Goal: Task Accomplishment & Management: Manage account settings

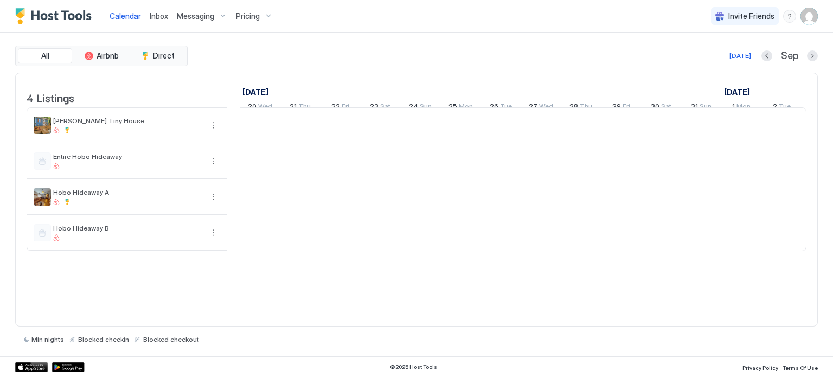
scroll to position [0, 602]
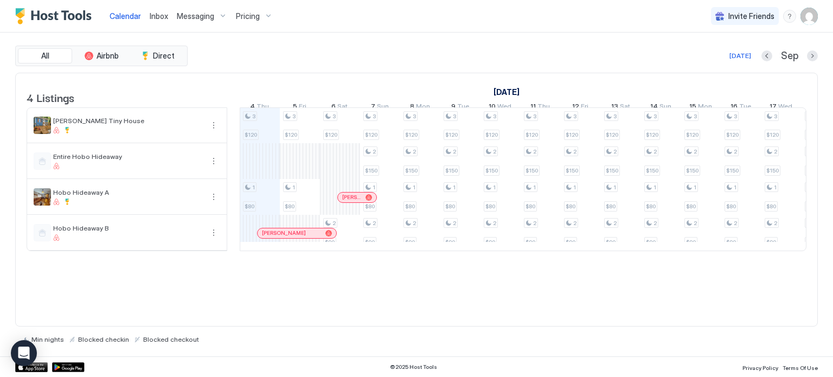
click at [237, 12] on span "Pricing" at bounding box center [248, 16] width 24 height 10
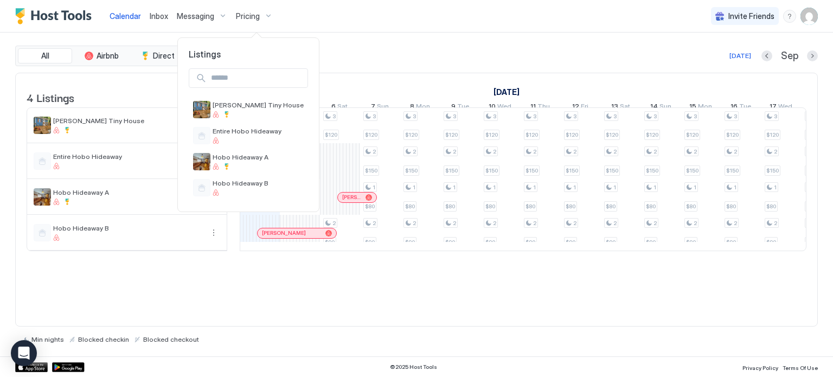
click at [406, 24] on div at bounding box center [416, 188] width 833 height 377
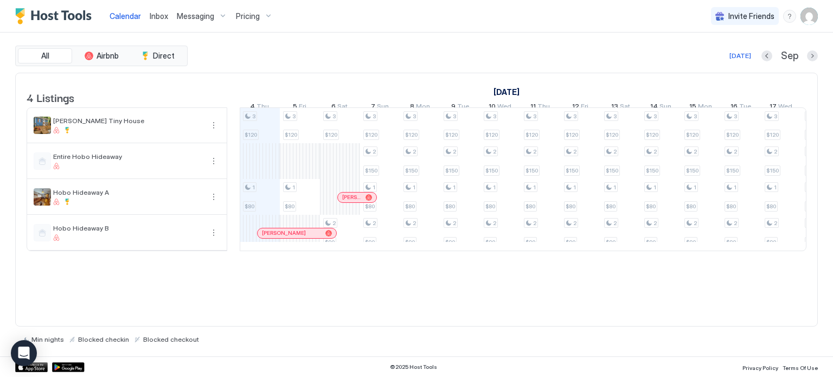
click at [808, 20] on img "User profile" at bounding box center [808, 16] width 17 height 17
click at [725, 60] on div "Settings" at bounding box center [748, 61] width 138 height 19
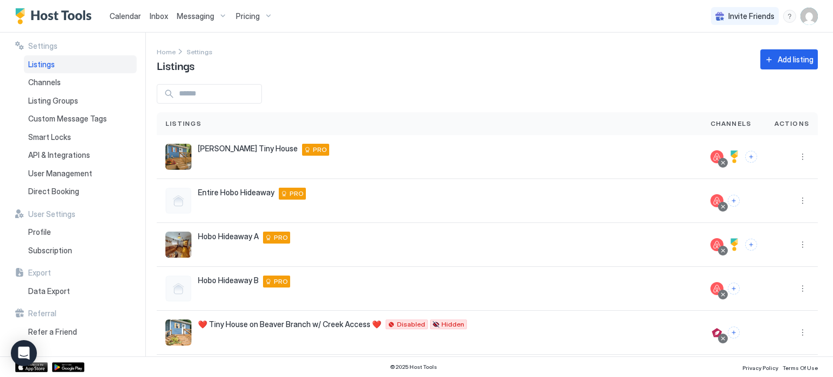
scroll to position [10, 0]
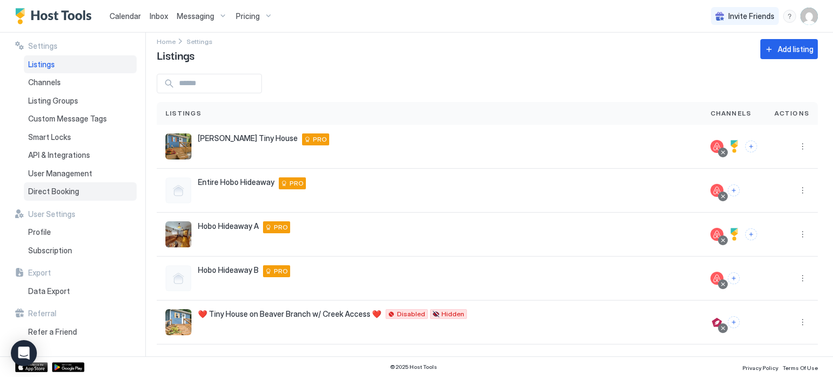
click at [53, 192] on span "Direct Booking" at bounding box center [53, 192] width 51 height 10
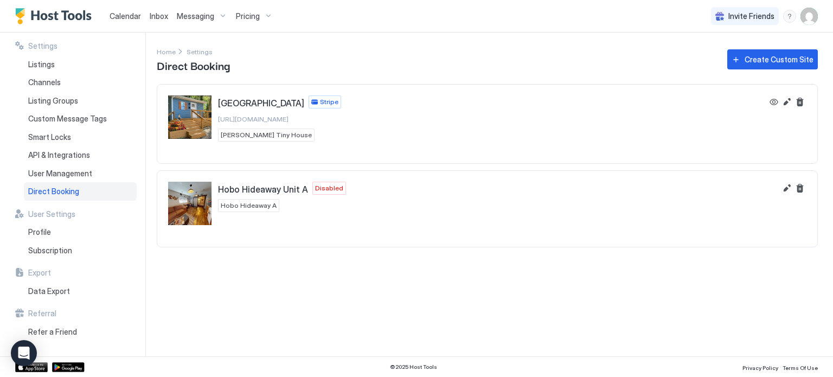
click at [499, 262] on div "Settings Home Settings Direct Booking Create Custom Site Creekside Tiny House S…" at bounding box center [495, 195] width 676 height 324
click at [784, 188] on button "Edit" at bounding box center [786, 188] width 13 height 13
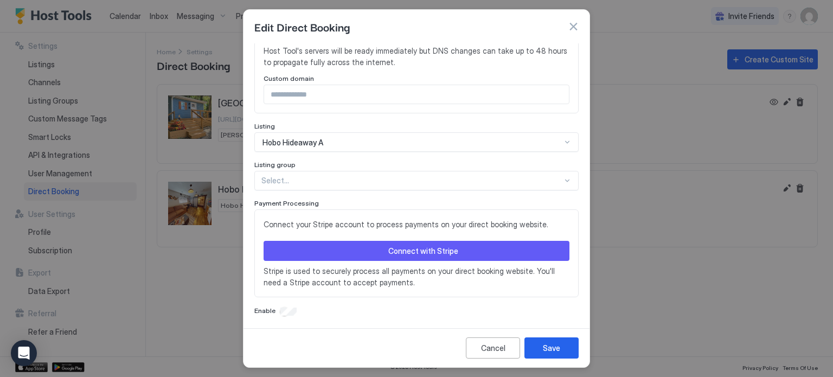
scroll to position [323, 0]
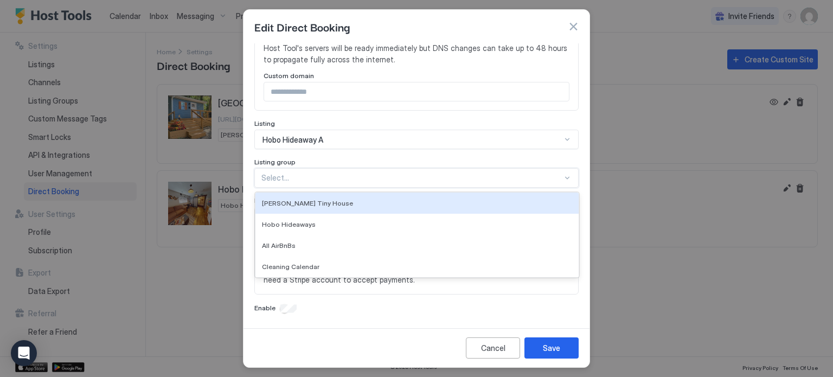
click at [393, 171] on div "Select..." at bounding box center [416, 178] width 324 height 20
click at [408, 88] on input "Input Field" at bounding box center [416, 91] width 305 height 18
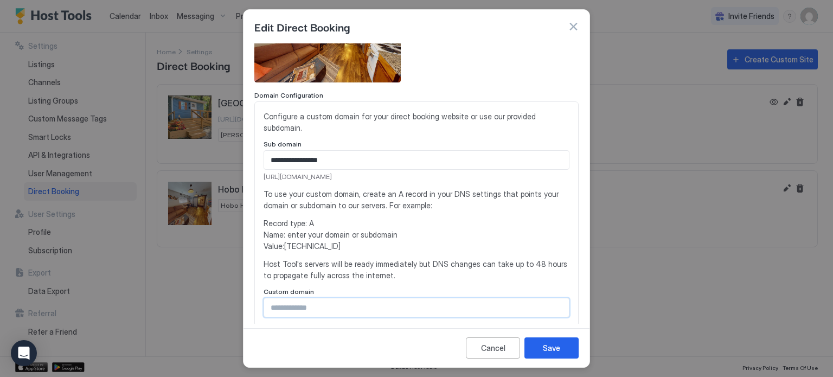
scroll to position [106, 0]
click at [499, 60] on div at bounding box center [416, 35] width 324 height 98
click at [578, 24] on button "button" at bounding box center [573, 26] width 11 height 11
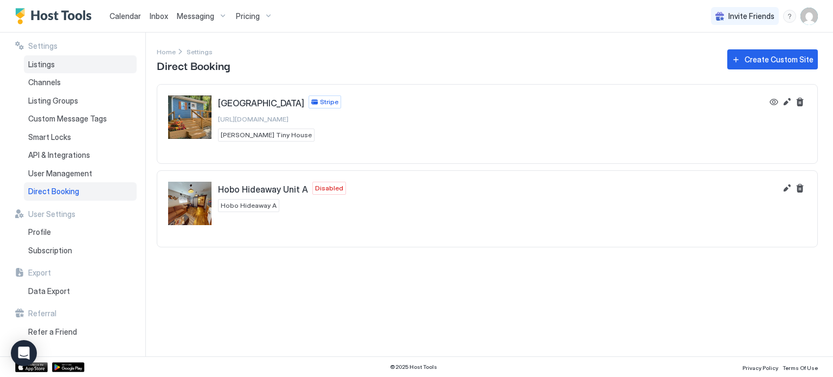
click at [108, 67] on div "Listings" at bounding box center [80, 64] width 113 height 18
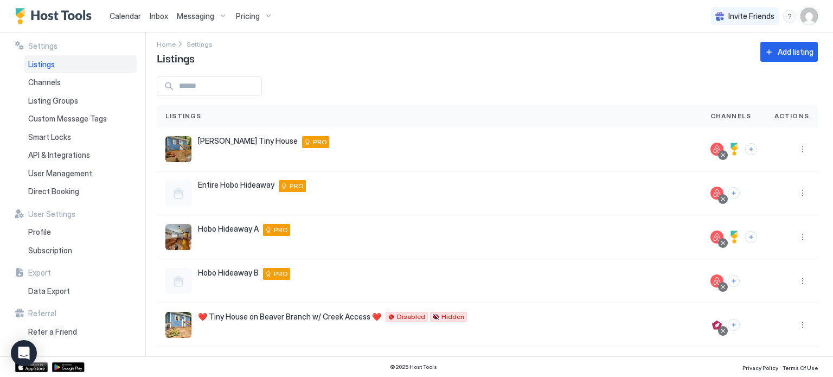
scroll to position [10, 0]
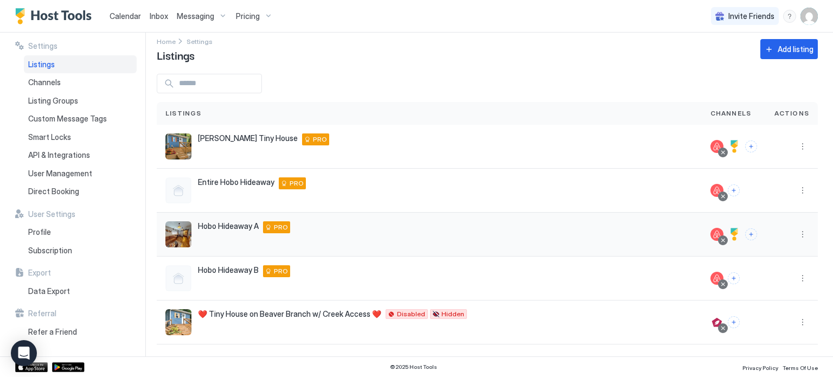
click at [496, 243] on div "Hobo Hideaway A [STREET_ADDRESS][PERSON_NAME][US_STATE] PRO" at bounding box center [429, 234] width 528 height 26
click at [799, 236] on button "More options" at bounding box center [802, 234] width 13 height 13
click at [777, 299] on span "Connect Channel" at bounding box center [772, 301] width 54 height 8
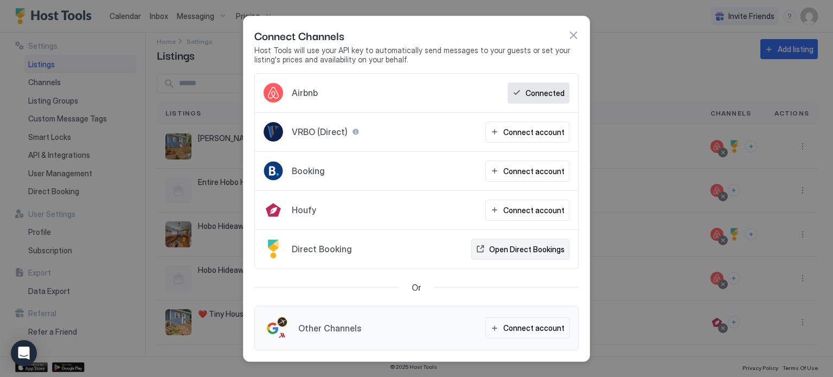
click at [524, 252] on div "Open Direct Bookings" at bounding box center [526, 248] width 75 height 11
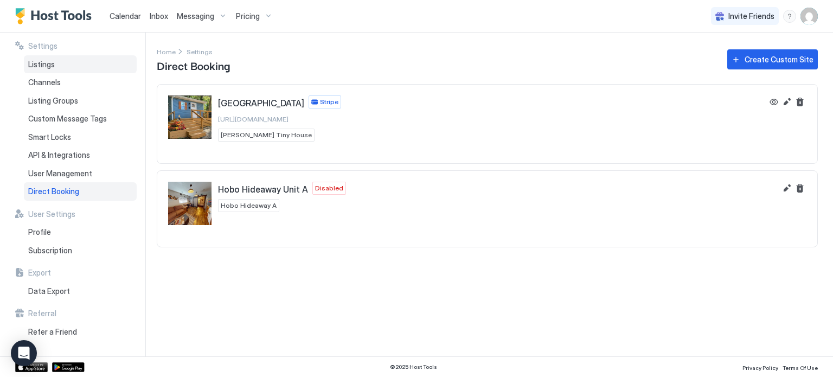
click at [85, 58] on div "Listings" at bounding box center [80, 64] width 113 height 18
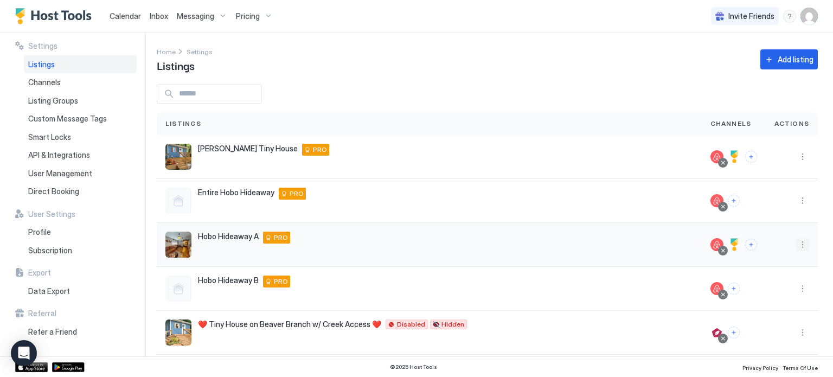
click at [796, 239] on button "More options" at bounding box center [802, 244] width 13 height 13
click at [763, 290] on span "Listing Settings" at bounding box center [769, 294] width 48 height 8
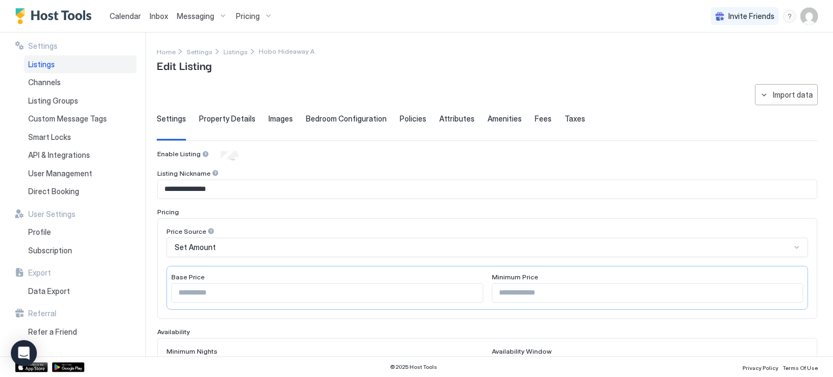
click at [247, 117] on span "Property Details" at bounding box center [227, 119] width 56 height 10
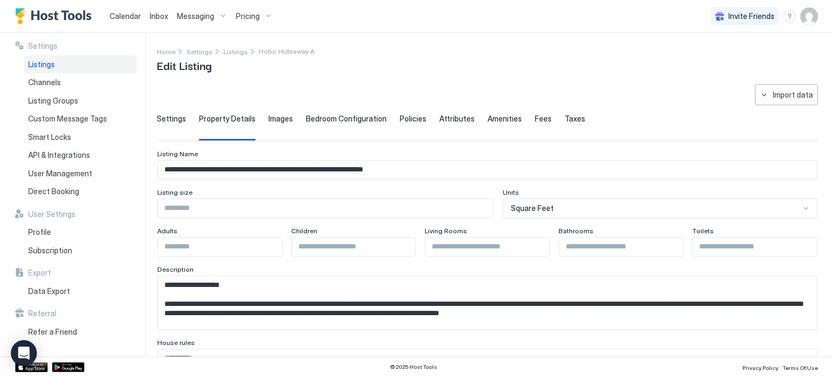
click at [284, 121] on span "Images" at bounding box center [280, 119] width 24 height 10
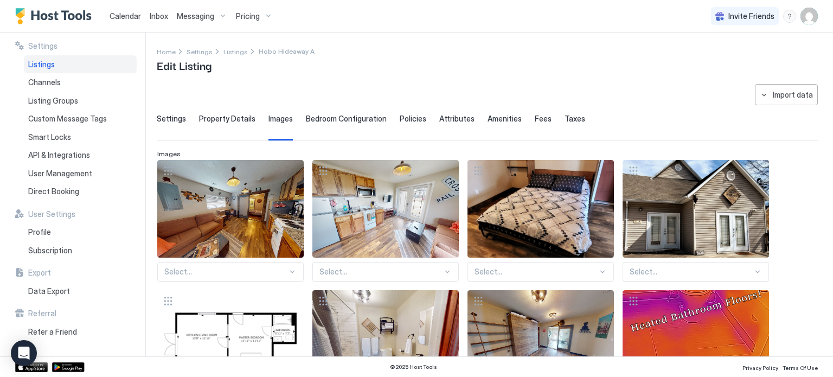
click at [340, 115] on span "Bedroom Configuration" at bounding box center [346, 119] width 81 height 10
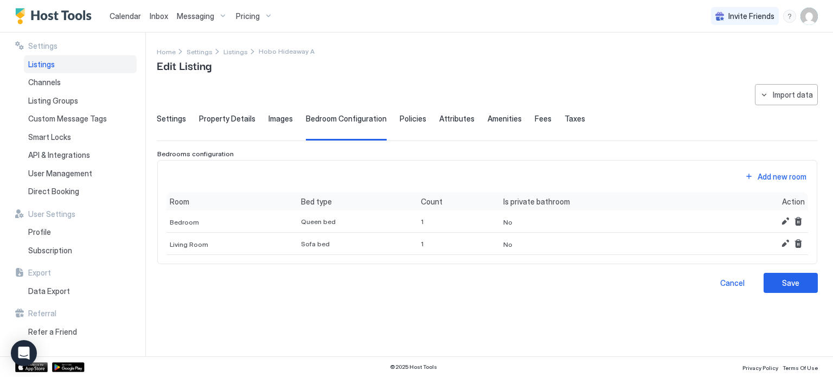
click at [412, 117] on span "Policies" at bounding box center [413, 119] width 27 height 10
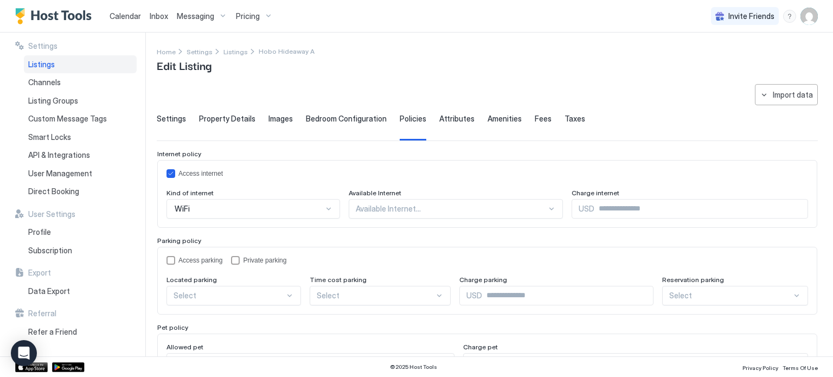
click at [450, 123] on span "Attributes" at bounding box center [456, 119] width 35 height 10
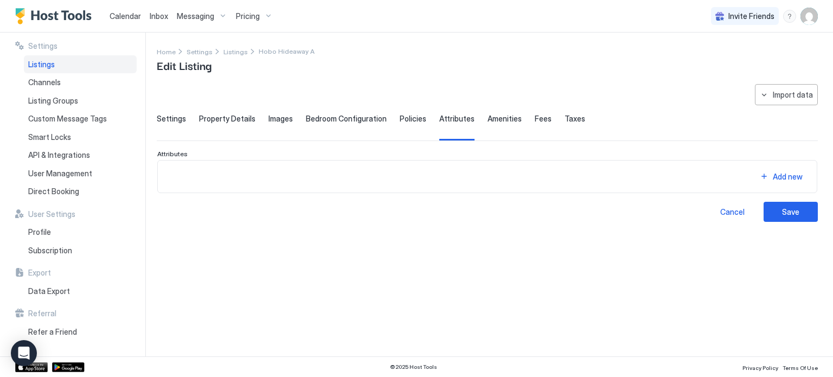
click at [402, 118] on span "Policies" at bounding box center [413, 119] width 27 height 10
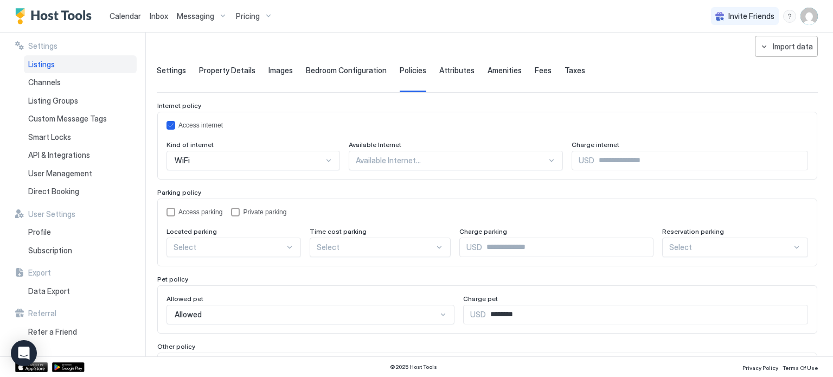
scroll to position [54, 0]
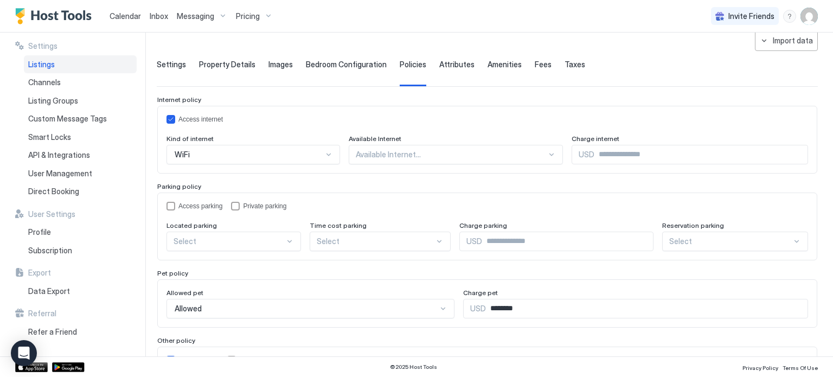
click at [538, 307] on input "********" at bounding box center [647, 308] width 322 height 18
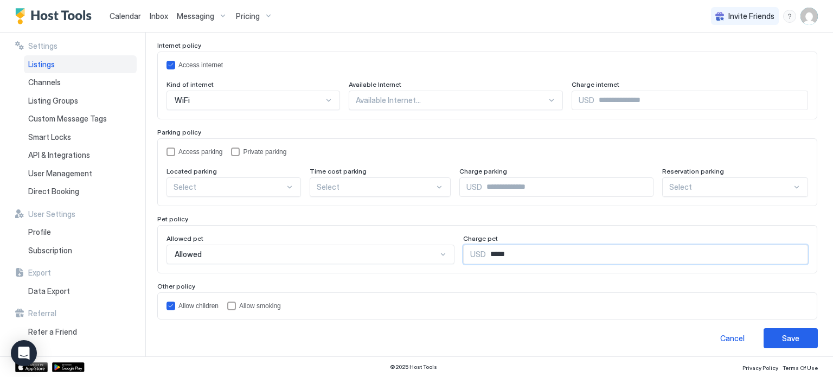
scroll to position [111, 0]
type input "*****"
click at [786, 331] on div "Save" at bounding box center [790, 335] width 17 height 11
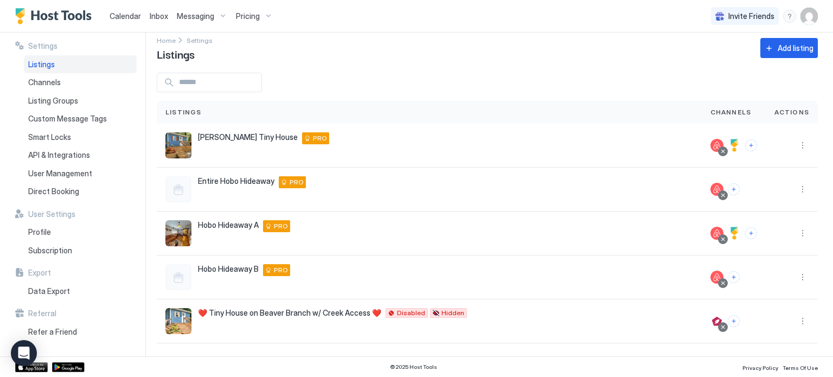
scroll to position [10, 0]
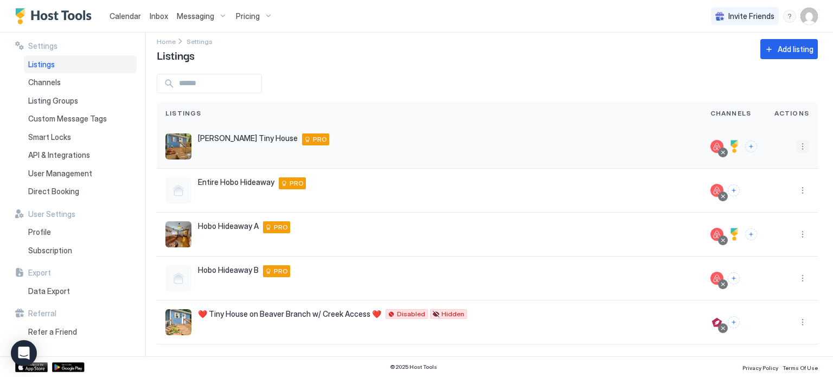
click at [796, 143] on button "More options" at bounding box center [802, 146] width 13 height 13
click at [779, 195] on span "Listing Settings" at bounding box center [769, 196] width 48 height 8
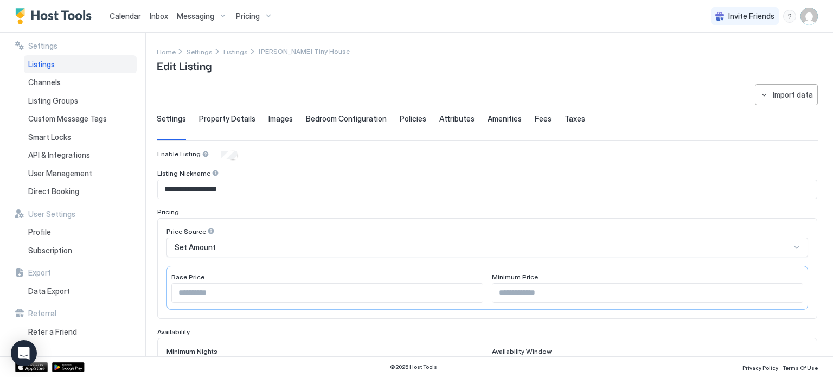
click at [464, 119] on span "Attributes" at bounding box center [456, 119] width 35 height 10
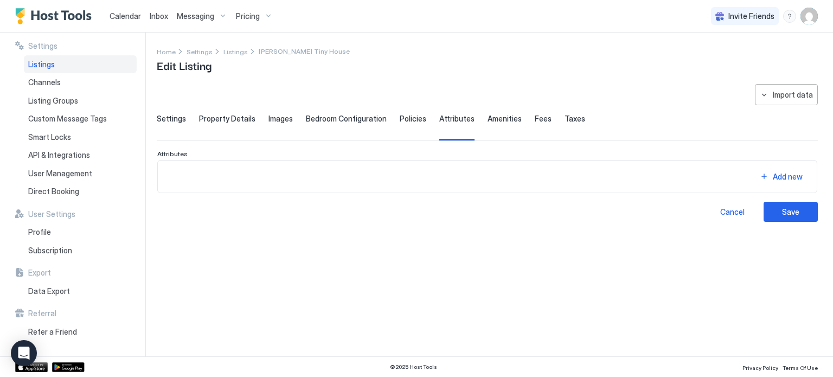
click at [490, 123] on div "Amenities" at bounding box center [504, 127] width 34 height 27
click at [471, 122] on div "Settings Property Details Images Bedroom Configuration Policies Attributes Amen…" at bounding box center [487, 127] width 661 height 27
click at [464, 123] on span "Attributes" at bounding box center [456, 119] width 35 height 10
click at [783, 171] on div "Add new" at bounding box center [788, 176] width 30 height 11
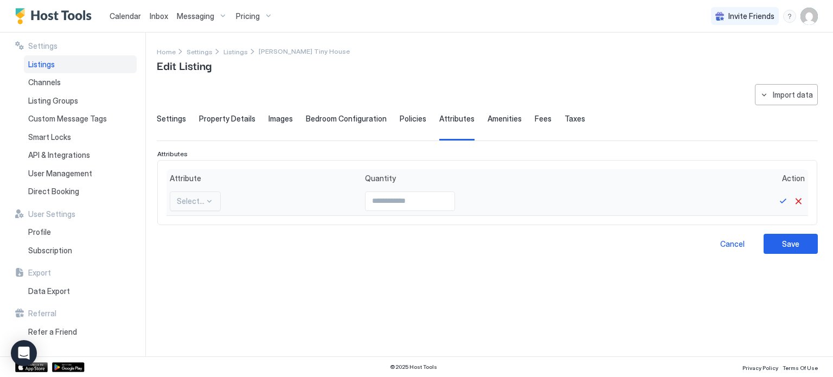
click at [194, 204] on div at bounding box center [191, 201] width 28 height 10
click at [188, 314] on span "[GEOGRAPHIC_DATA]" at bounding box center [194, 313] width 35 height 8
click at [800, 196] on button "Cancel" at bounding box center [798, 201] width 13 height 13
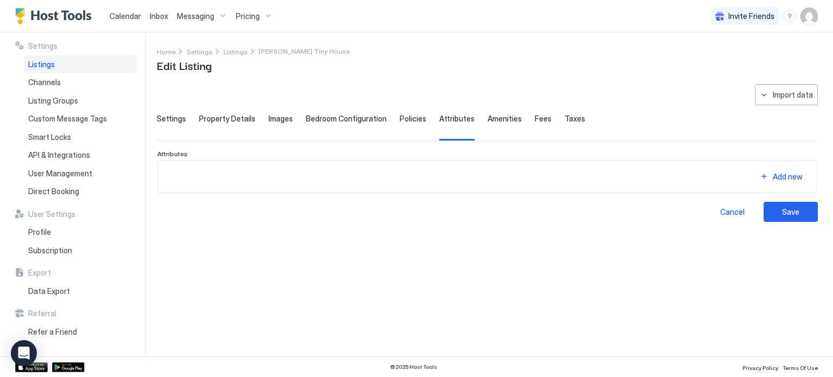
click at [400, 121] on span "Policies" at bounding box center [413, 119] width 27 height 10
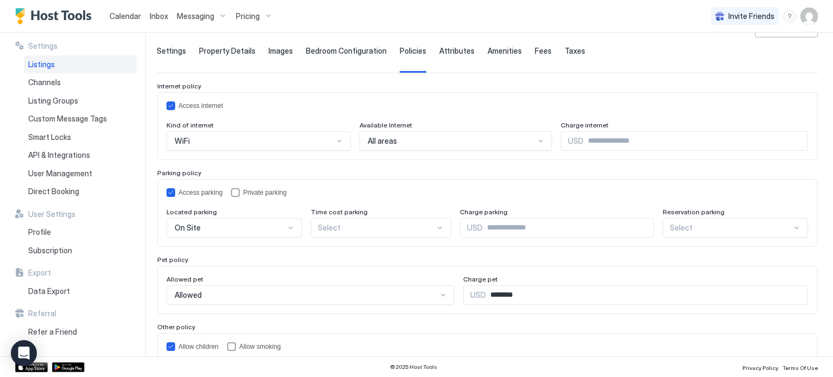
scroll to position [108, 0]
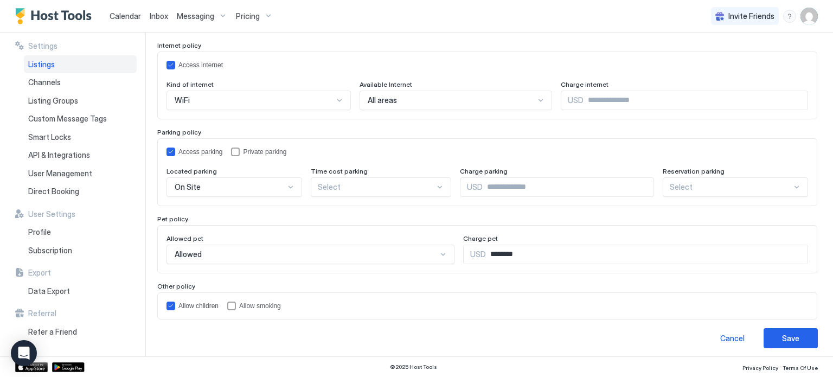
click at [526, 254] on input "********" at bounding box center [647, 254] width 322 height 18
type input "*****"
click at [772, 338] on button "Save" at bounding box center [790, 338] width 54 height 20
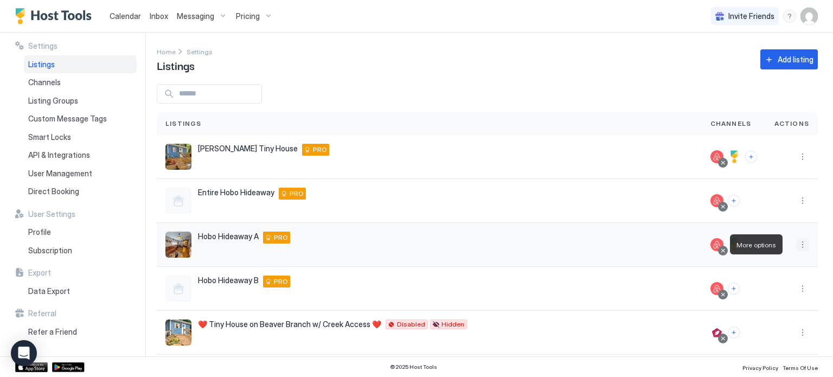
click at [796, 245] on button "More options" at bounding box center [802, 244] width 13 height 13
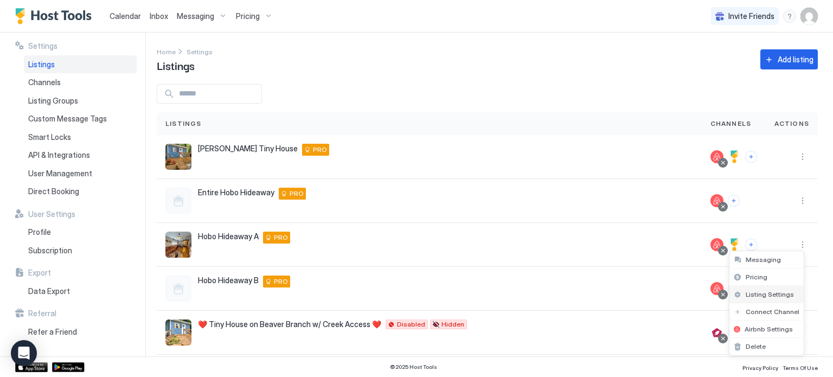
click at [768, 290] on span "Listing Settings" at bounding box center [769, 294] width 48 height 8
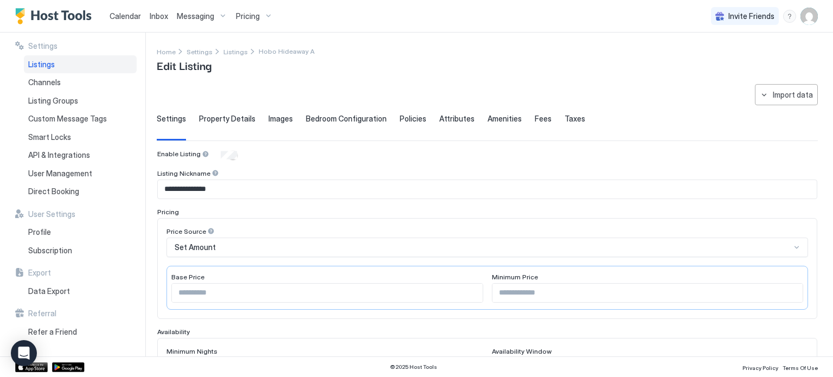
type input "*****"
click at [193, 118] on div "Settings Property Details Images Bedroom Configuration Policies Attributes Amen…" at bounding box center [487, 127] width 661 height 27
click at [203, 116] on span "Property Details" at bounding box center [227, 119] width 56 height 10
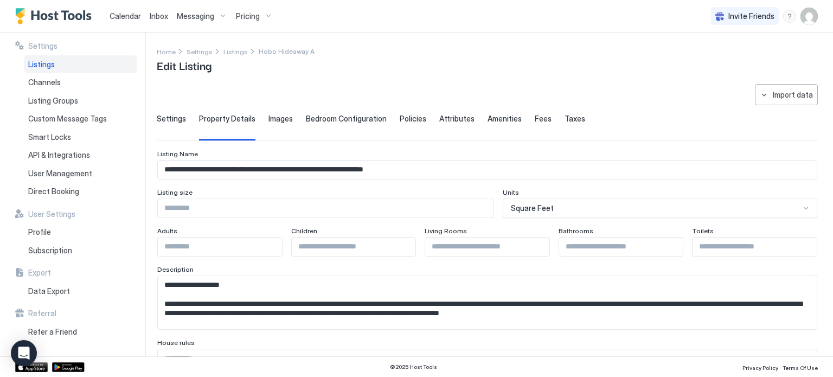
click at [277, 123] on span "Images" at bounding box center [280, 119] width 24 height 10
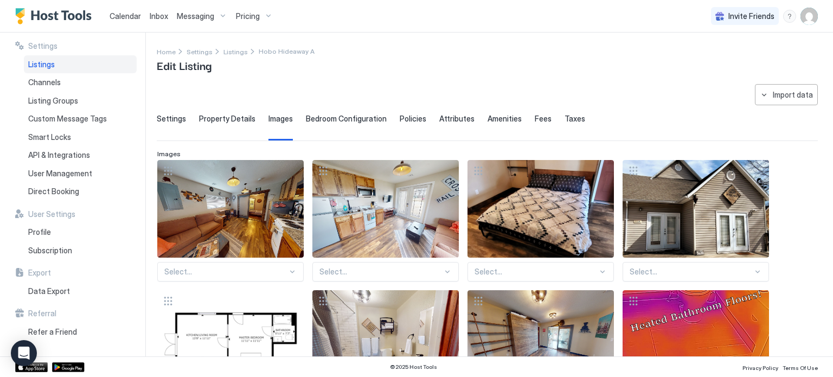
click at [306, 114] on span "Bedroom Configuration" at bounding box center [346, 119] width 81 height 10
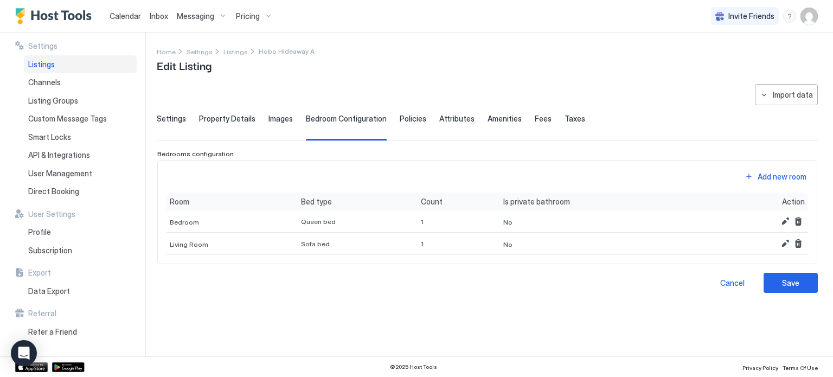
click at [287, 121] on span "Images" at bounding box center [280, 119] width 24 height 10
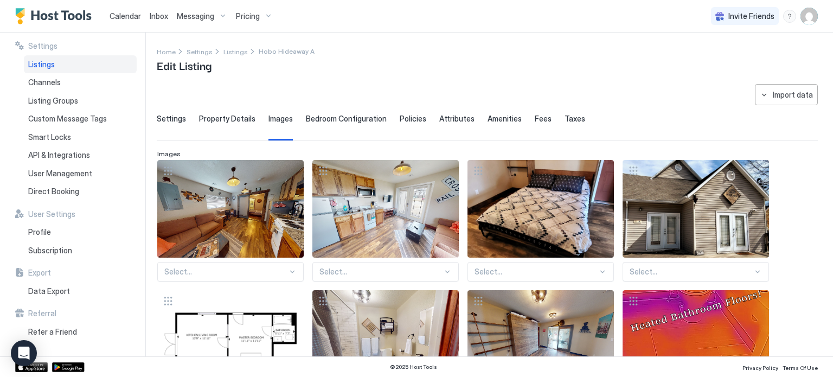
click at [350, 114] on span "Bedroom Configuration" at bounding box center [346, 119] width 81 height 10
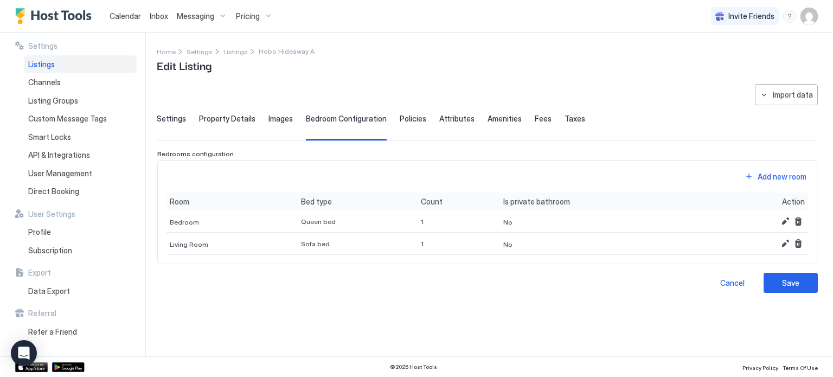
click at [425, 124] on div "Settings Property Details Images Bedroom Configuration Policies Attributes Amen…" at bounding box center [487, 127] width 661 height 27
click at [412, 119] on span "Policies" at bounding box center [413, 119] width 27 height 10
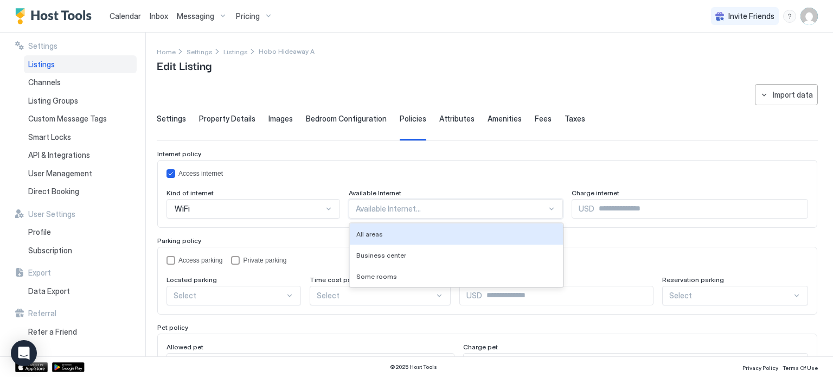
click at [474, 205] on div at bounding box center [451, 209] width 191 height 10
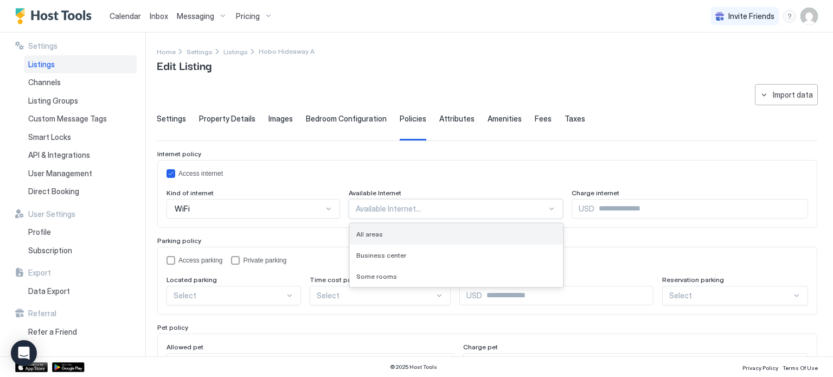
click at [436, 230] on div "All areas" at bounding box center [456, 234] width 201 height 8
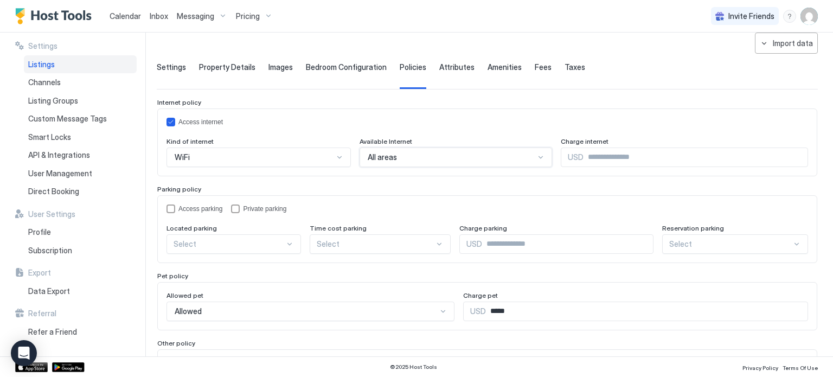
scroll to position [54, 0]
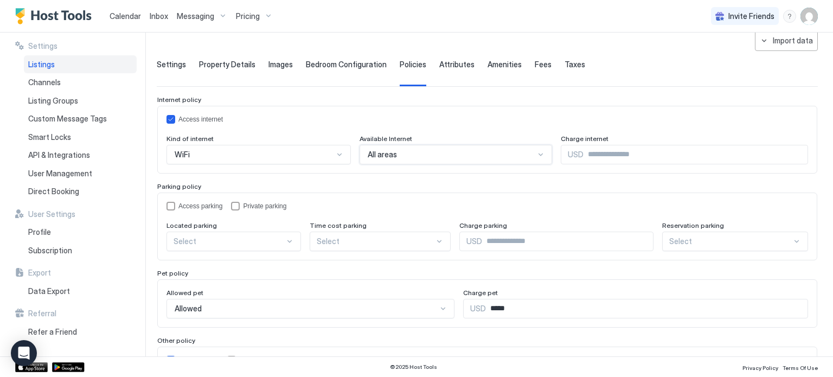
click at [175, 211] on div "Access parking Private parking Located parking Select Time cost parking Select …" at bounding box center [486, 226] width 641 height 49
click at [174, 209] on div "Access parking Private parking Located parking Select Time cost parking Select …" at bounding box center [486, 226] width 641 height 49
drag, startPoint x: 172, startPoint y: 205, endPoint x: 179, endPoint y: 213, distance: 10.4
click at [171, 205] on div "accessParking" at bounding box center [170, 206] width 9 height 9
click at [198, 236] on div at bounding box center [228, 241] width 111 height 10
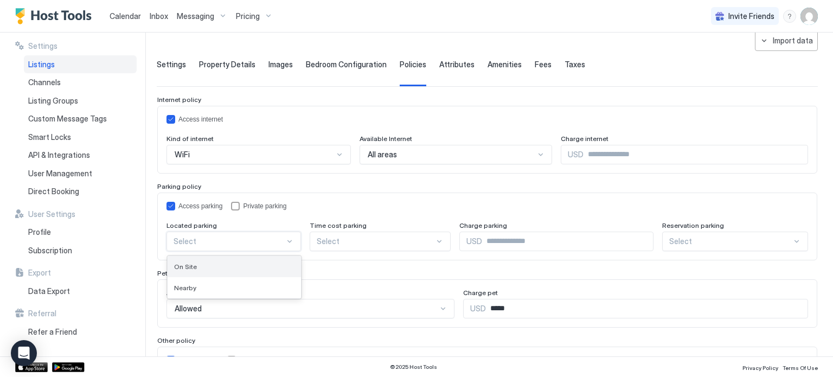
click at [217, 259] on div "On Site" at bounding box center [234, 266] width 133 height 21
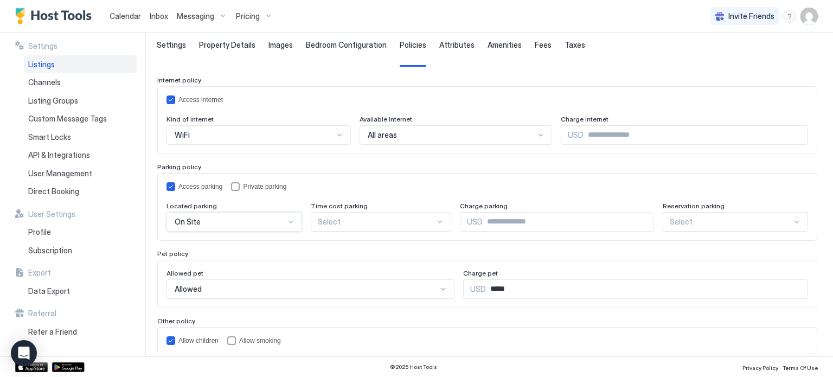
click at [363, 232] on div "Select" at bounding box center [381, 222] width 141 height 20
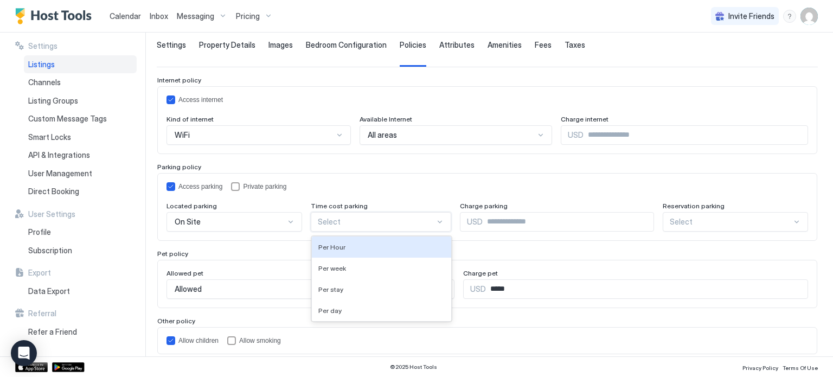
click at [438, 178] on div "Access parking Private parking Located parking On Site Time cost parking 4 resu…" at bounding box center [487, 207] width 660 height 68
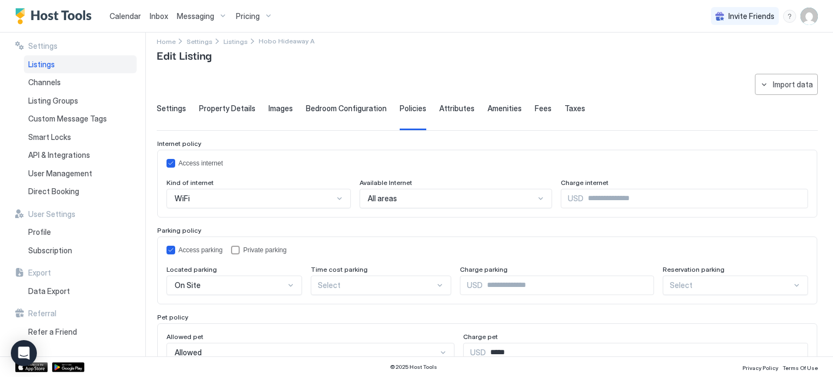
scroll to position [0, 0]
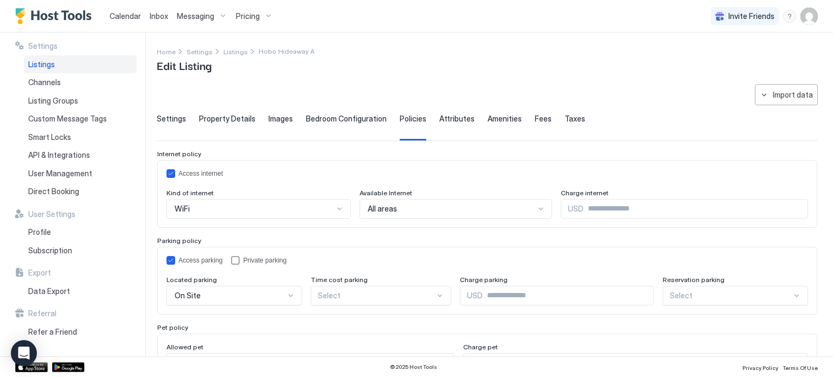
click at [204, 119] on span "Property Details" at bounding box center [227, 119] width 56 height 10
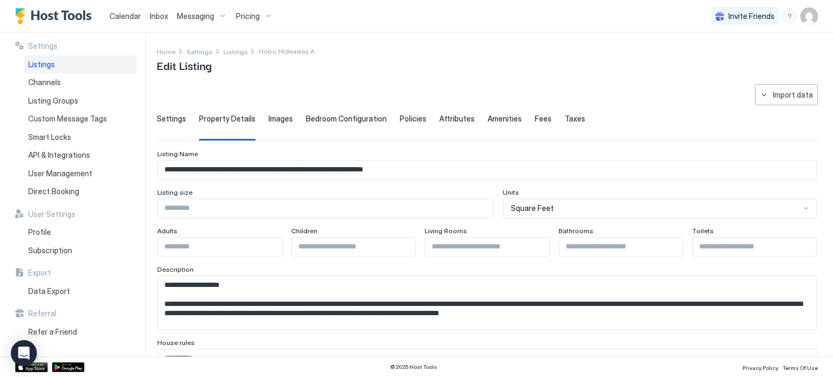
click at [282, 123] on div "Images" at bounding box center [280, 127] width 24 height 27
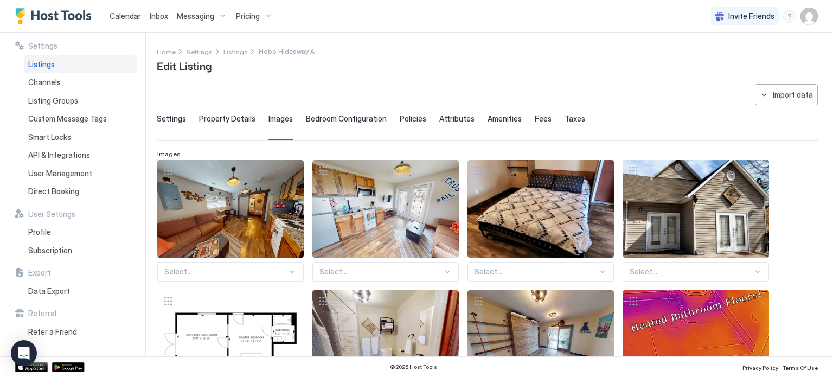
click at [253, 121] on div "Settings Property Details Images Bedroom Configuration Policies Attributes Amen…" at bounding box center [487, 127] width 661 height 27
click at [242, 118] on span "Property Details" at bounding box center [227, 119] width 56 height 10
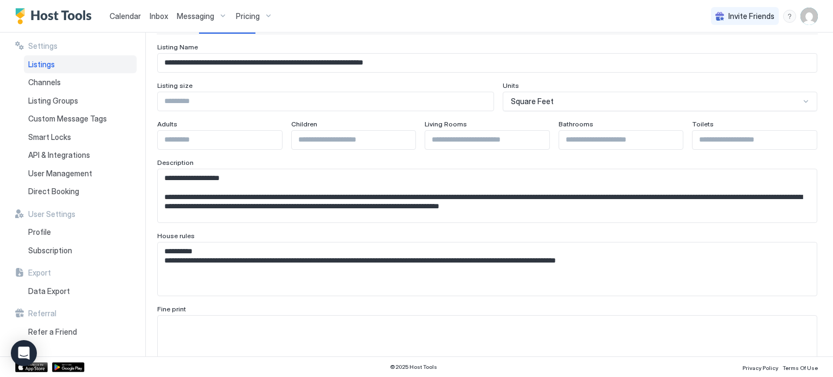
scroll to position [108, 0]
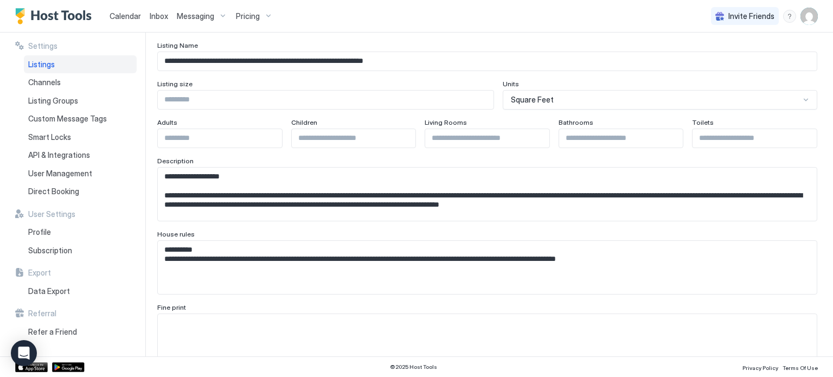
click at [738, 142] on input "Input Field" at bounding box center [754, 138] width 124 height 18
type input "*"
click at [798, 136] on input "*" at bounding box center [754, 138] width 124 height 18
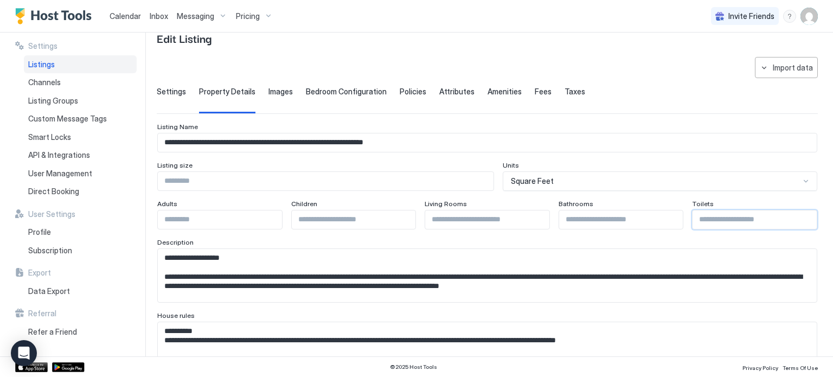
scroll to position [0, 0]
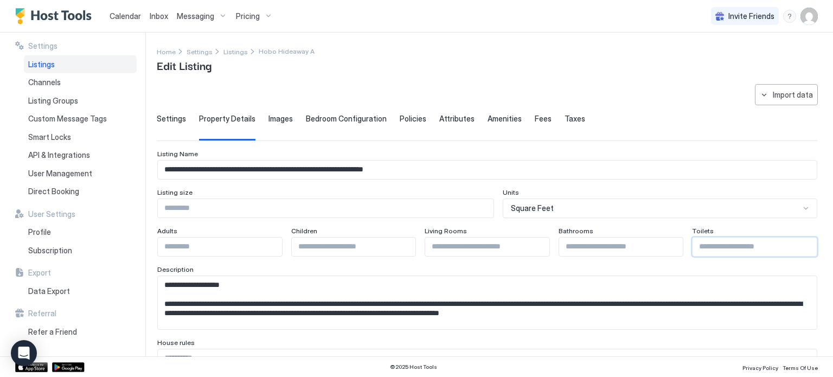
click at [279, 118] on span "Images" at bounding box center [280, 119] width 24 height 10
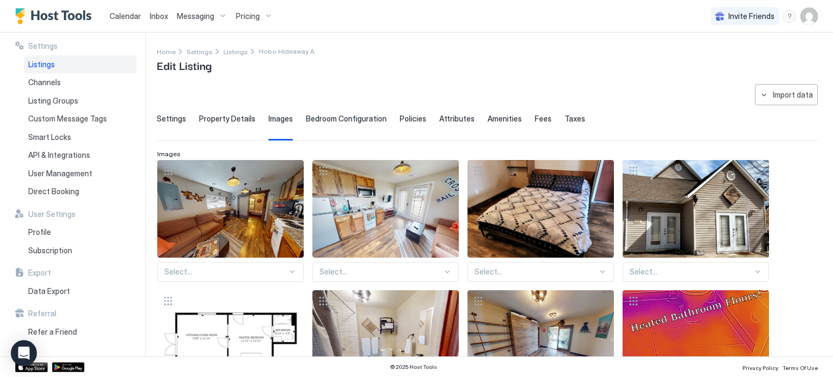
click at [233, 125] on div "Property Details" at bounding box center [227, 127] width 56 height 27
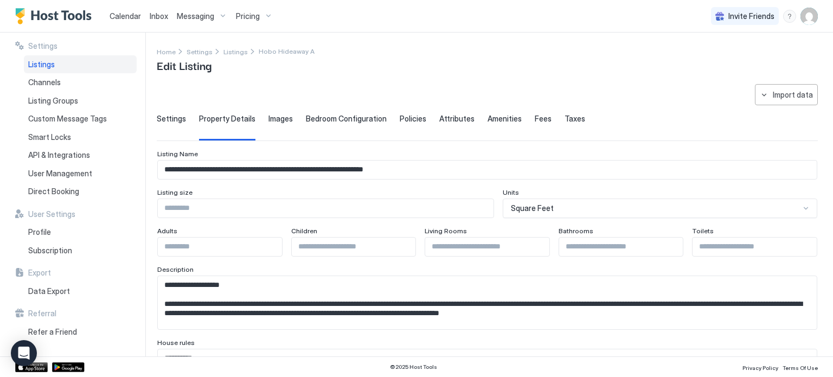
click at [280, 115] on span "Images" at bounding box center [280, 119] width 24 height 10
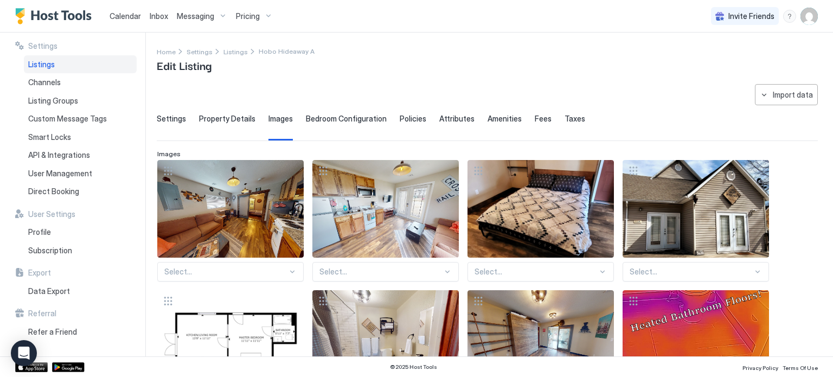
click at [353, 120] on span "Bedroom Configuration" at bounding box center [346, 119] width 81 height 10
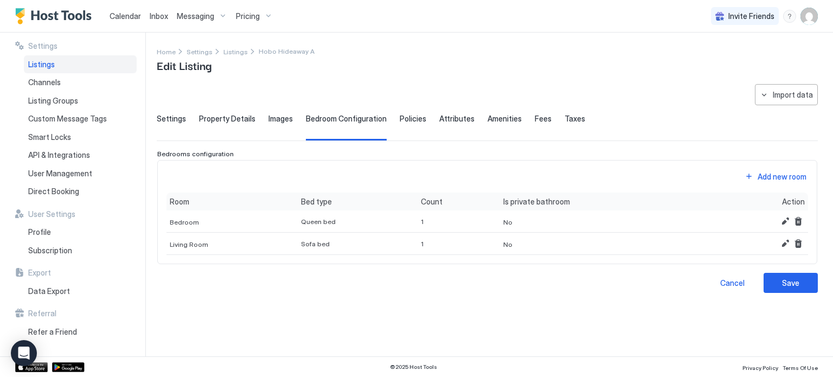
click at [502, 284] on div "Cancel Save" at bounding box center [487, 283] width 661 height 20
click at [516, 210] on div "No" at bounding box center [606, 221] width 213 height 22
click at [783, 218] on button "Edit" at bounding box center [785, 221] width 13 height 13
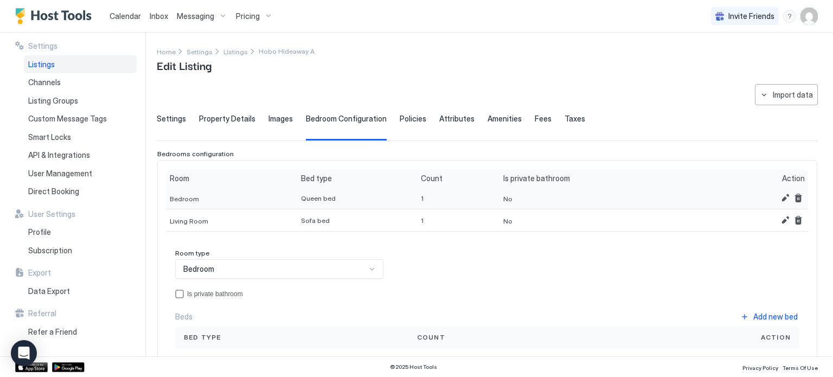
click at [503, 195] on span "No" at bounding box center [507, 199] width 9 height 8
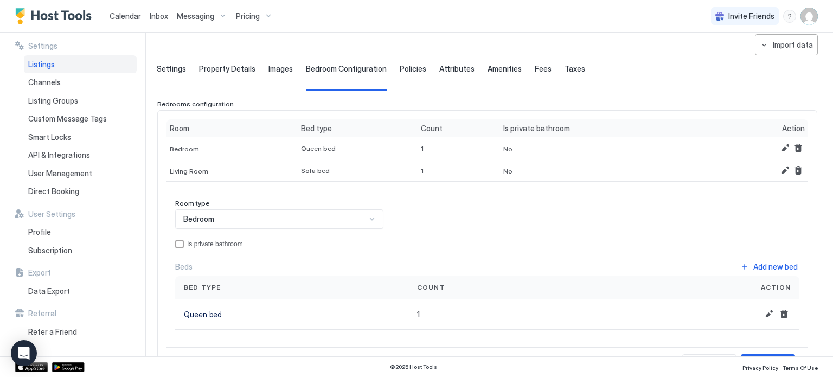
scroll to position [54, 0]
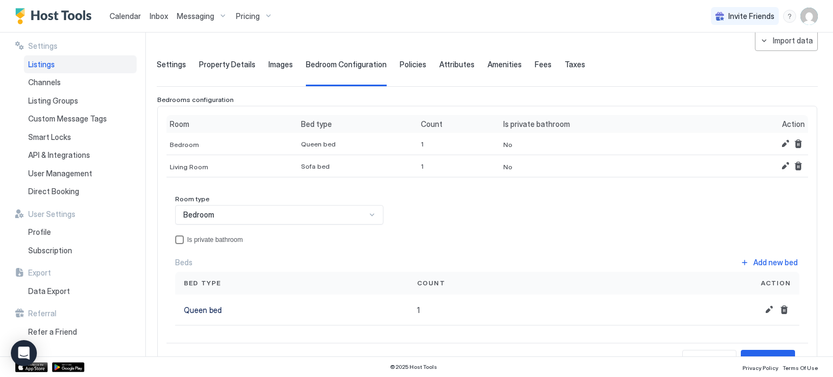
click at [183, 240] on div "privateBathroom" at bounding box center [179, 239] width 9 height 9
click at [520, 162] on div "No" at bounding box center [606, 166] width 213 height 22
click at [500, 158] on div "No" at bounding box center [606, 166] width 213 height 22
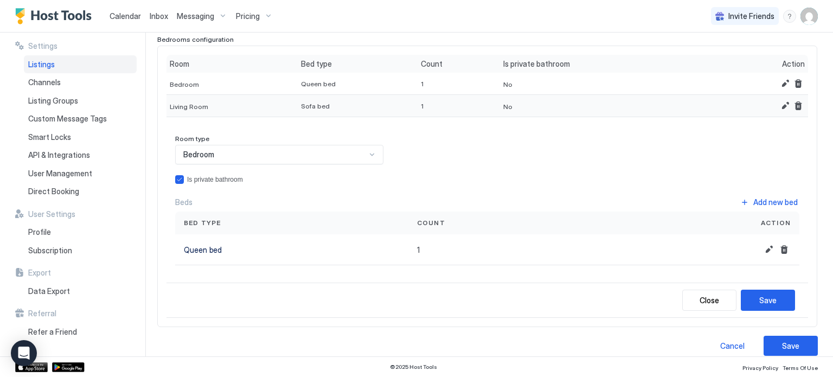
scroll to position [124, 0]
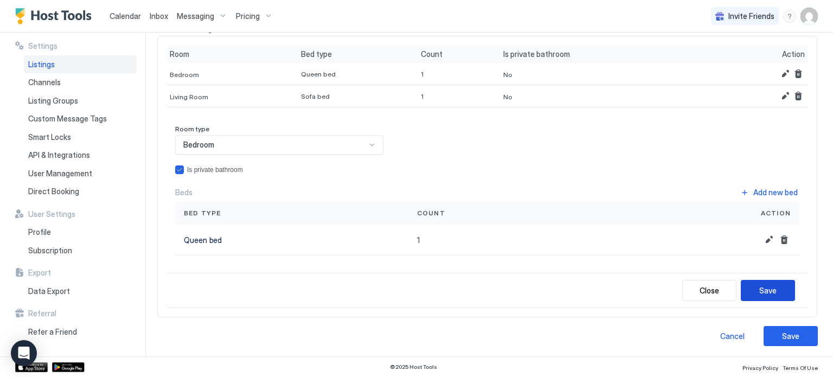
click at [768, 290] on button "Save" at bounding box center [768, 290] width 54 height 21
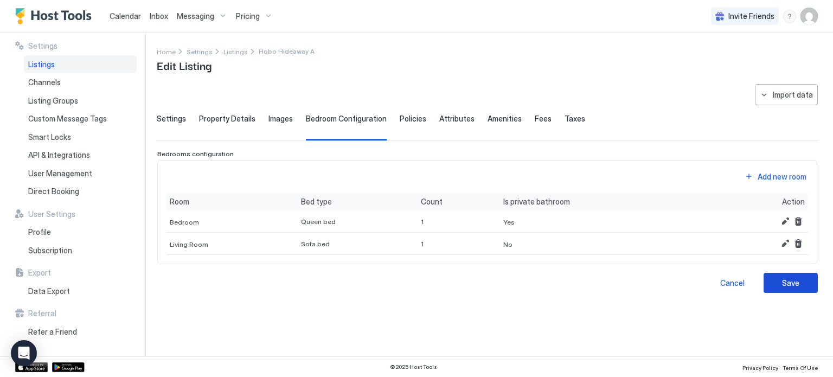
scroll to position [0, 0]
drag, startPoint x: 505, startPoint y: 243, endPoint x: 527, endPoint y: 243, distance: 21.7
click at [505, 243] on div "No" at bounding box center [606, 244] width 213 height 22
click at [792, 246] on button "Remove" at bounding box center [798, 243] width 13 height 13
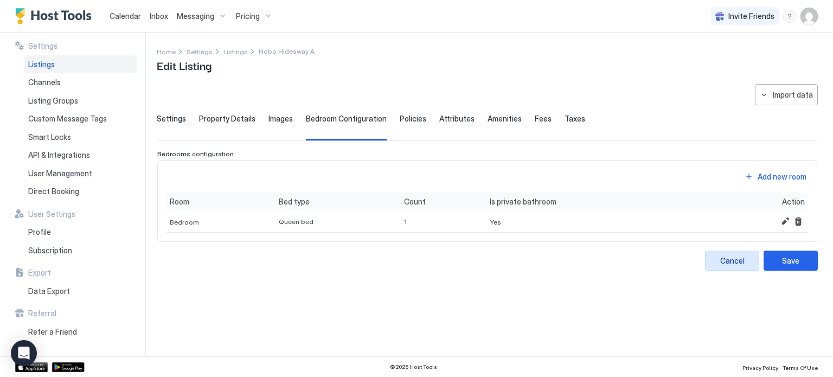
click at [731, 262] on div "Cancel" at bounding box center [732, 260] width 24 height 11
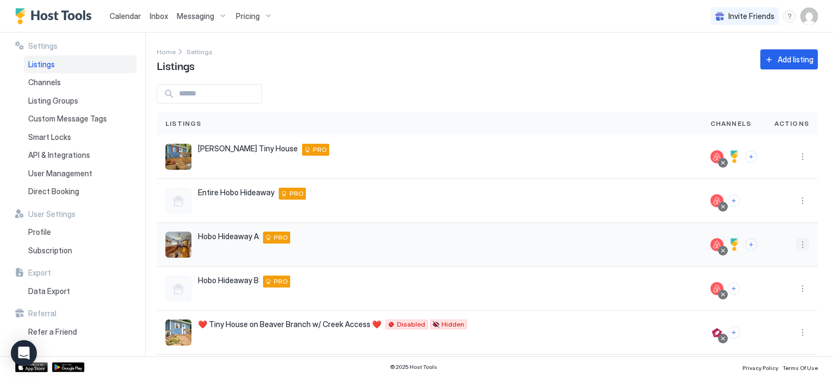
click at [796, 244] on button "More options" at bounding box center [802, 244] width 13 height 13
click at [775, 299] on div "Listing Settings" at bounding box center [766, 294] width 74 height 17
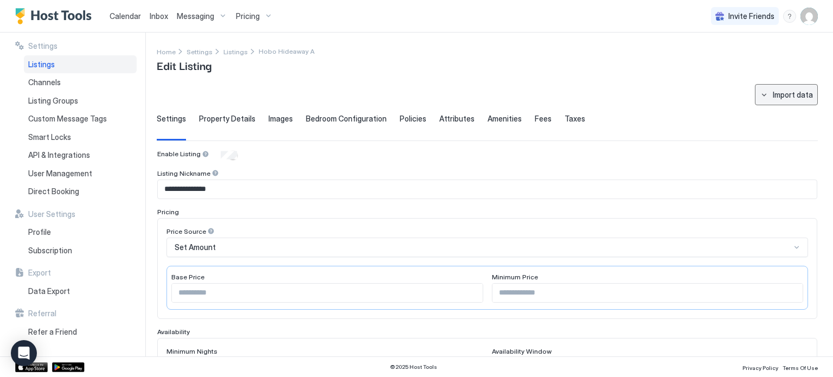
click at [770, 87] on button "Import data" at bounding box center [786, 94] width 63 height 21
click at [779, 124] on div at bounding box center [416, 188] width 833 height 377
click at [781, 121] on div at bounding box center [416, 188] width 833 height 377
click at [786, 94] on div "Import data" at bounding box center [793, 94] width 40 height 11
click at [789, 113] on div "Airbnb" at bounding box center [788, 115] width 33 height 10
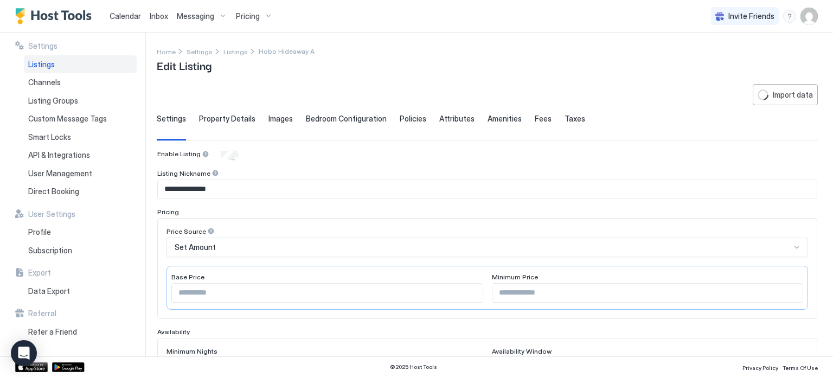
click at [312, 116] on span "Bedroom Configuration" at bounding box center [346, 119] width 81 height 10
type textarea "**********"
type input "**********"
type input "********"
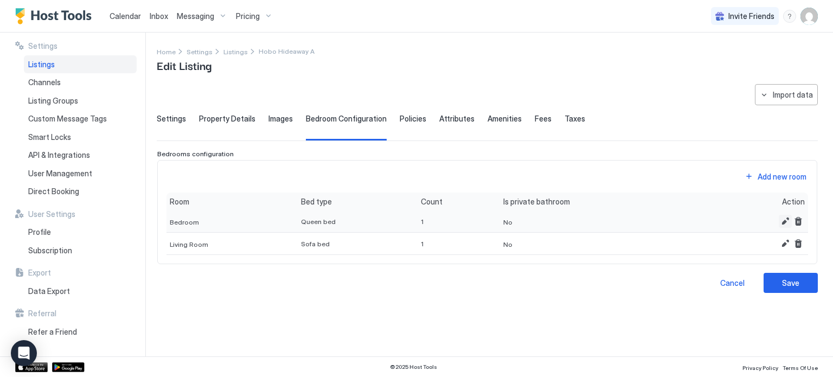
click at [787, 217] on button "Edit" at bounding box center [785, 221] width 13 height 13
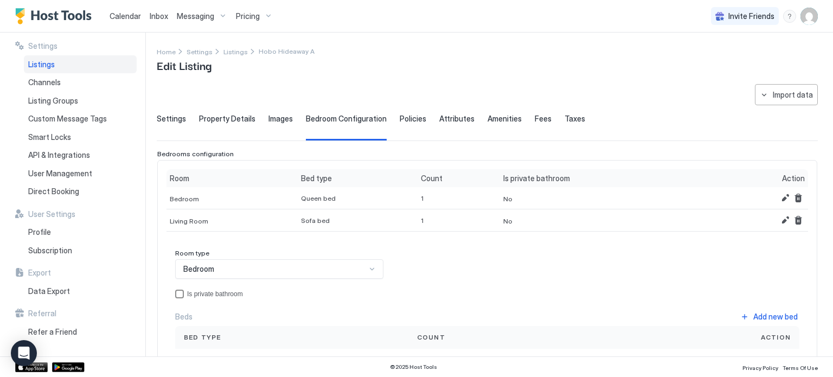
click at [228, 290] on div "Is private bathroom" at bounding box center [215, 294] width 56 height 8
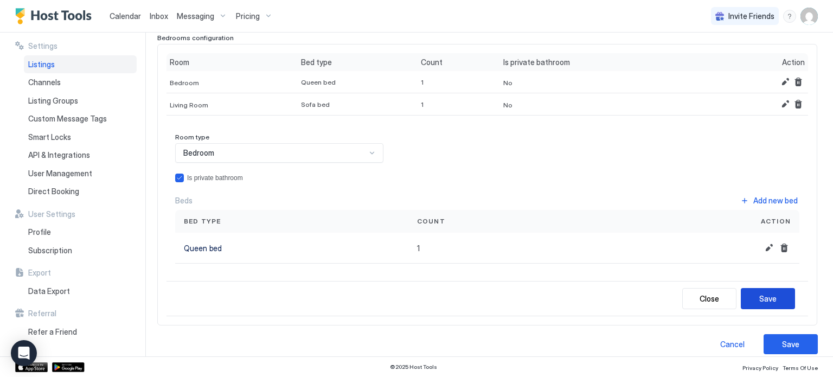
scroll to position [124, 0]
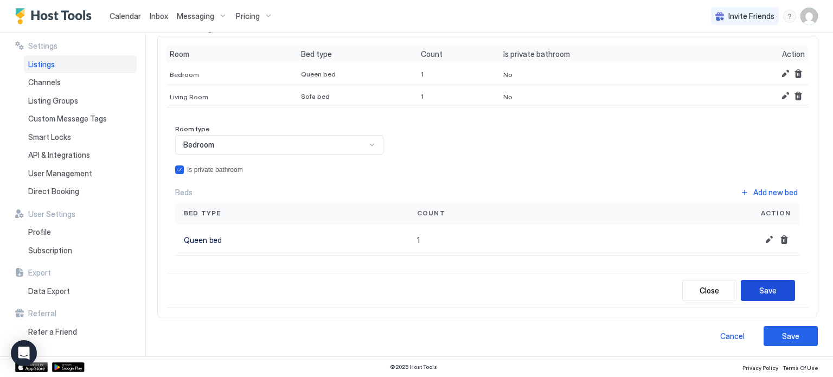
click at [761, 294] on button "Save" at bounding box center [768, 290] width 54 height 21
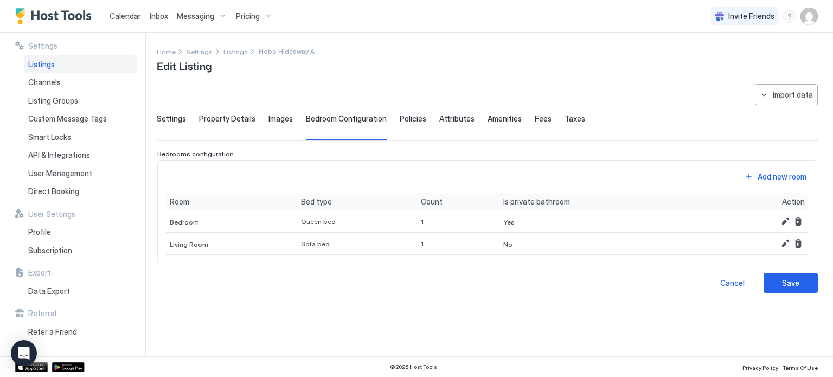
scroll to position [0, 0]
click at [782, 242] on button "Edit" at bounding box center [785, 243] width 13 height 13
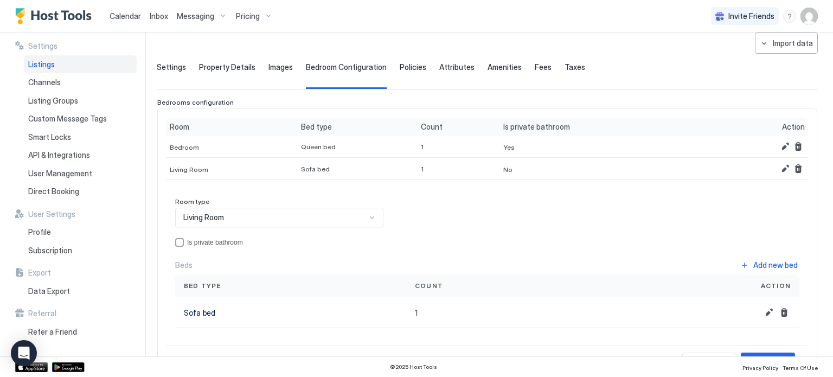
scroll to position [54, 0]
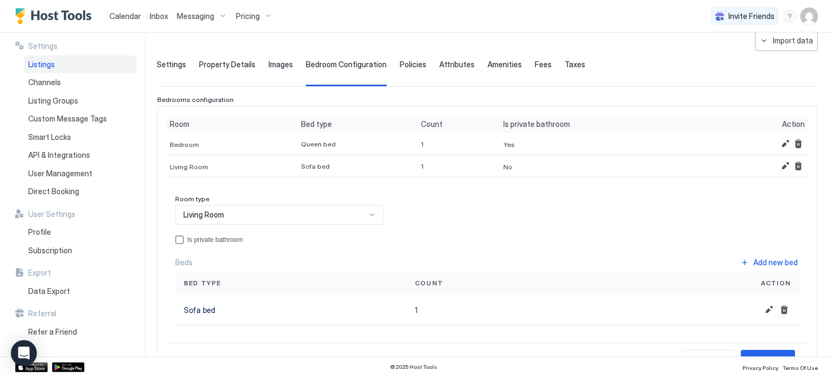
click at [232, 243] on div "Room type Living Room Is private bathroom Beds Add new bed Bed type Count Actio…" at bounding box center [487, 260] width 624 height 131
click at [228, 240] on div "Is private bathroom" at bounding box center [215, 240] width 56 height 8
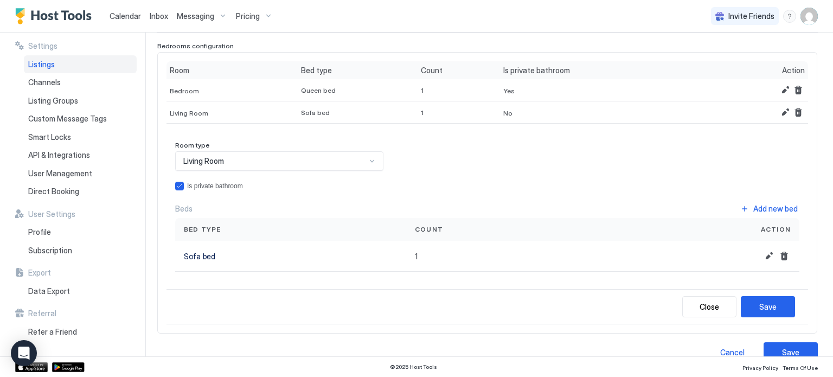
scroll to position [108, 0]
click at [760, 312] on button "Save" at bounding box center [768, 305] width 54 height 21
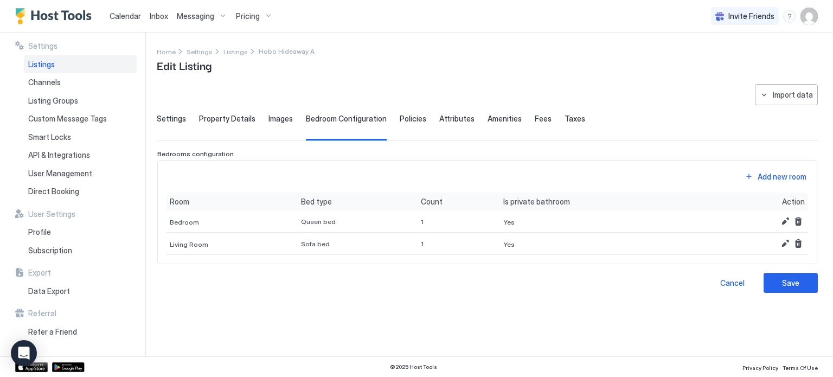
click at [506, 279] on div "Cancel Save" at bounding box center [487, 283] width 661 height 20
click at [278, 119] on span "Images" at bounding box center [280, 119] width 24 height 10
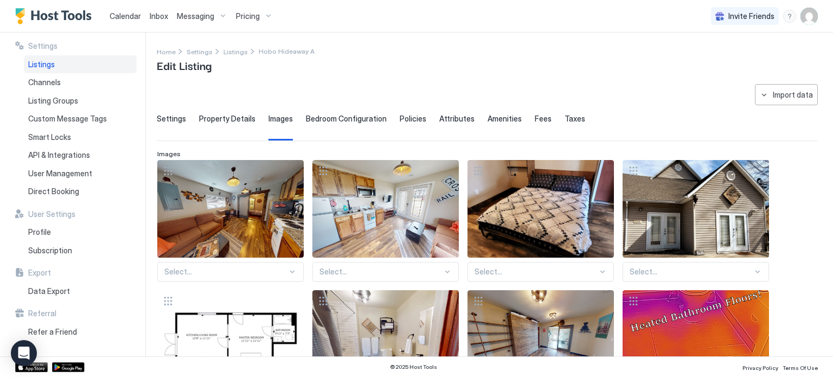
click at [208, 118] on span "Property Details" at bounding box center [227, 119] width 56 height 10
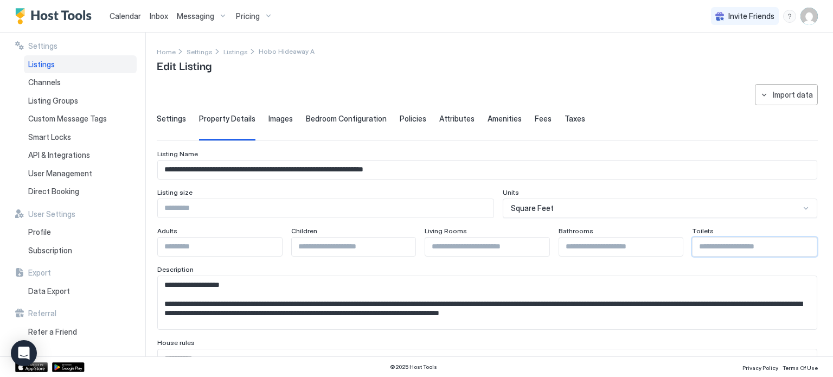
click at [742, 242] on input "Input Field" at bounding box center [754, 246] width 124 height 18
type input "*"
click at [798, 245] on input "*" at bounding box center [754, 246] width 124 height 18
click at [174, 117] on span "Settings" at bounding box center [171, 119] width 29 height 10
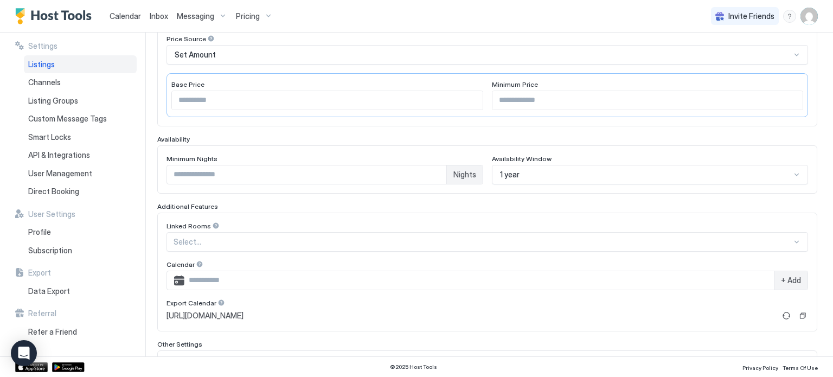
scroll to position [217, 0]
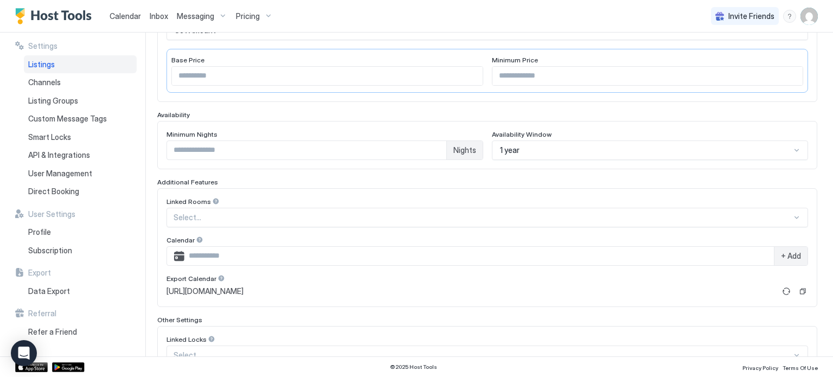
click at [371, 221] on div "Select..." at bounding box center [486, 218] width 641 height 20
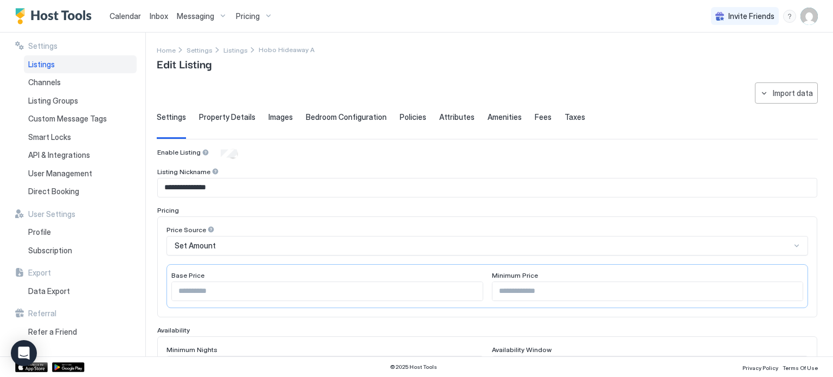
scroll to position [0, 0]
click at [235, 130] on div "Property Details" at bounding box center [227, 127] width 56 height 27
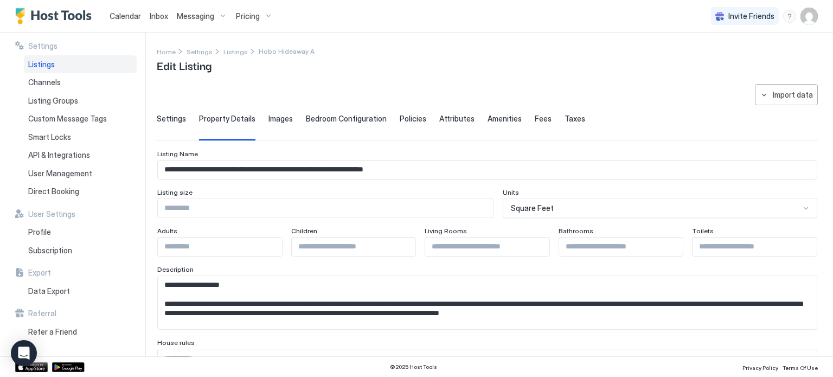
click at [285, 117] on span "Images" at bounding box center [280, 119] width 24 height 10
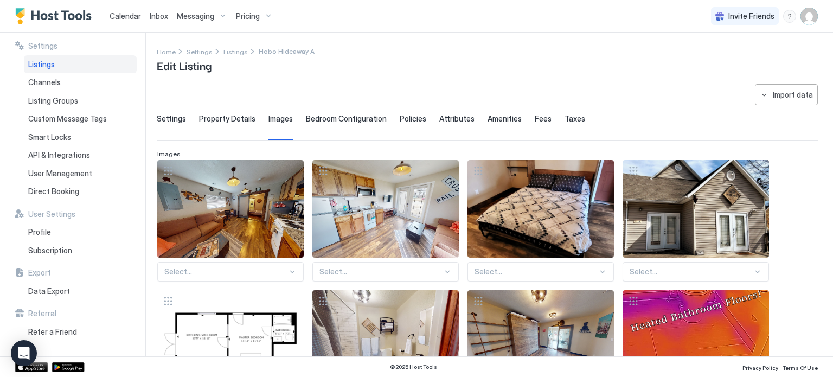
click at [328, 117] on span "Bedroom Configuration" at bounding box center [346, 119] width 81 height 10
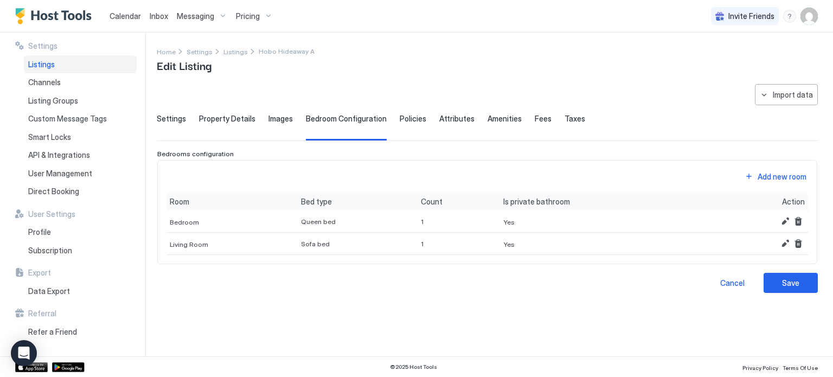
click at [400, 123] on div "Policies" at bounding box center [413, 127] width 27 height 27
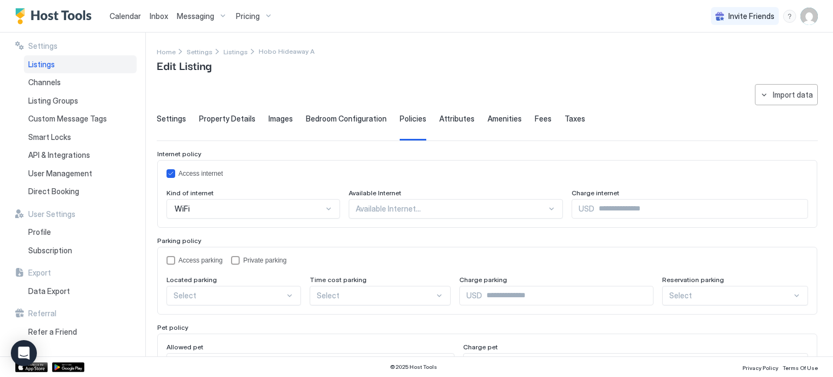
click at [440, 121] on span "Attributes" at bounding box center [456, 119] width 35 height 10
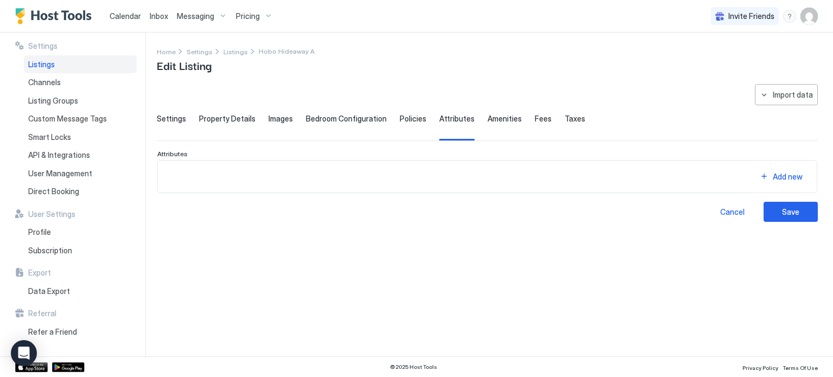
click at [405, 119] on span "Policies" at bounding box center [413, 119] width 27 height 10
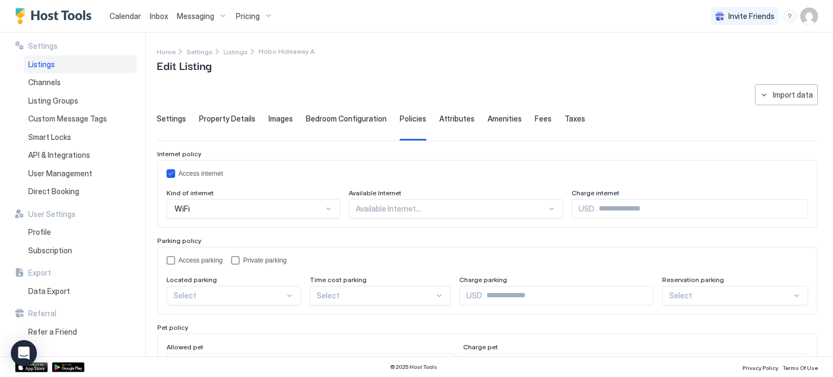
click at [389, 204] on div at bounding box center [451, 209] width 191 height 10
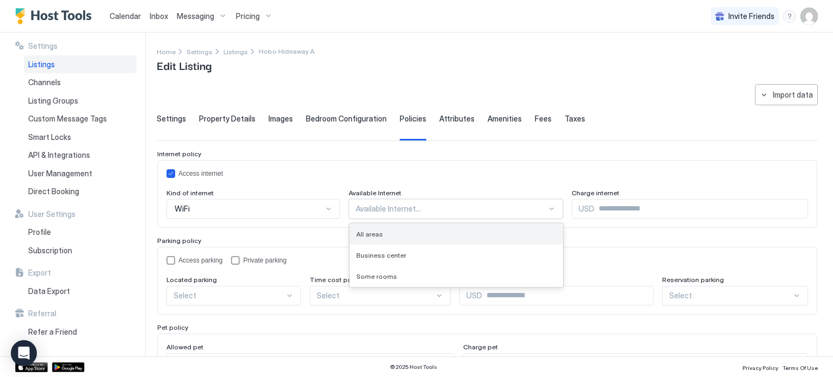
click at [377, 238] on div "All areas" at bounding box center [457, 233] width 214 height 21
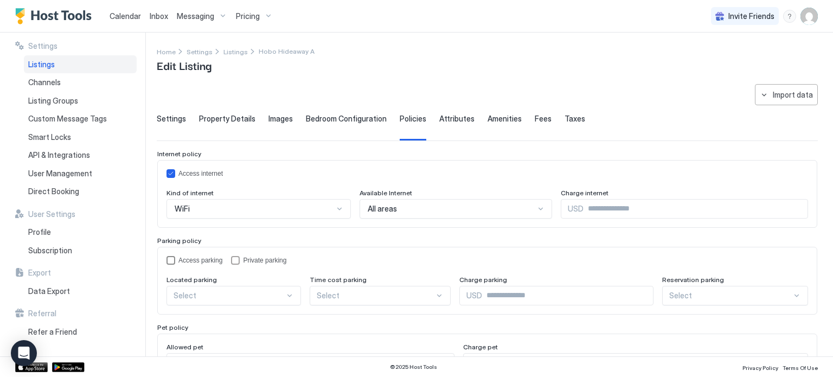
click at [193, 258] on div "Access parking" at bounding box center [200, 260] width 44 height 8
drag, startPoint x: 188, startPoint y: 281, endPoint x: 190, endPoint y: 297, distance: 15.3
click at [188, 283] on div "Located parking" at bounding box center [233, 280] width 134 height 10
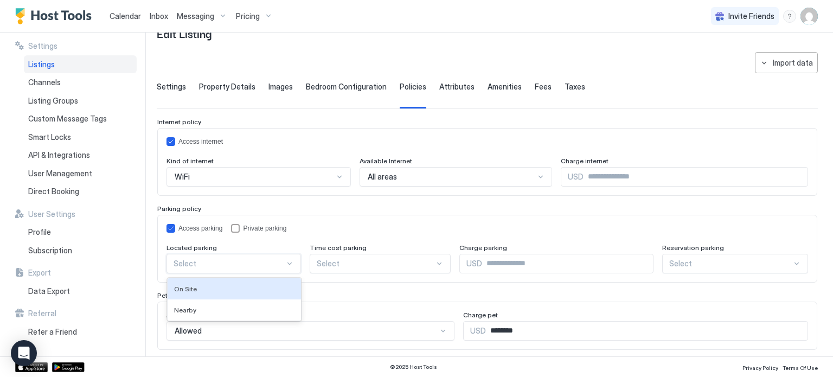
click at [190, 273] on div "2 results available. Use Up and Down to choose options, press Enter to select t…" at bounding box center [233, 264] width 134 height 20
drag, startPoint x: 216, startPoint y: 282, endPoint x: 325, endPoint y: 258, distance: 111.7
click at [217, 282] on div "On Site" at bounding box center [234, 288] width 133 height 21
click at [361, 251] on div "Time cost parking" at bounding box center [381, 248] width 141 height 10
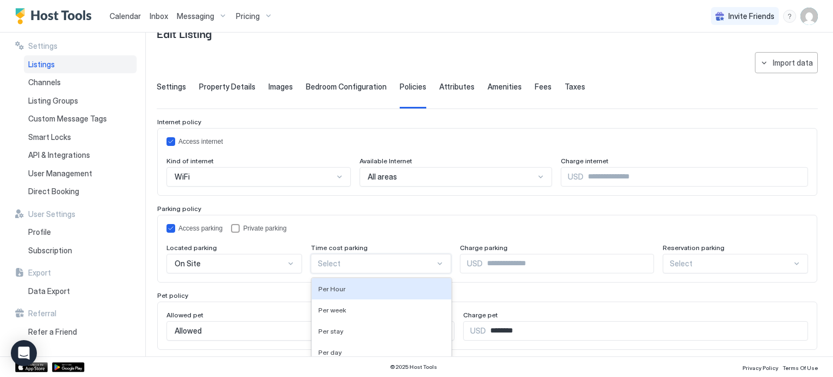
click at [367, 260] on div "4 results available. Use Up and Down to choose options, press Enter to select t…" at bounding box center [381, 264] width 141 height 20
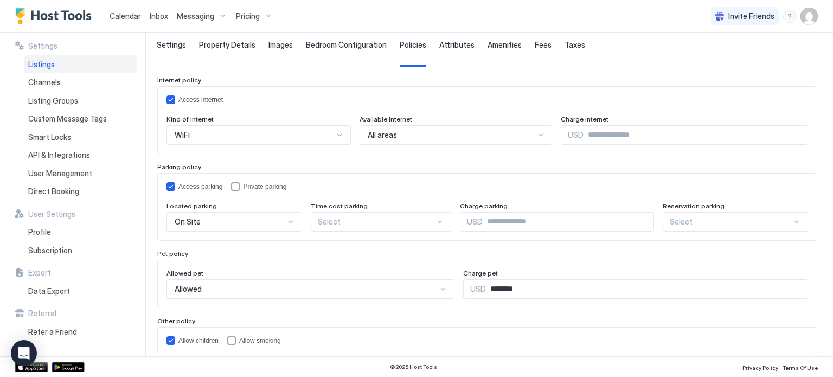
drag, startPoint x: 427, startPoint y: 187, endPoint x: 481, endPoint y: 138, distance: 73.3
click at [429, 184] on div "Access parking Private parking" at bounding box center [486, 186] width 641 height 9
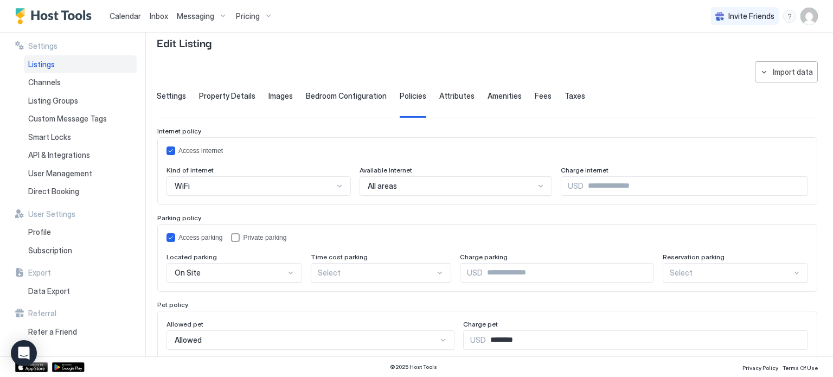
scroll to position [20, 0]
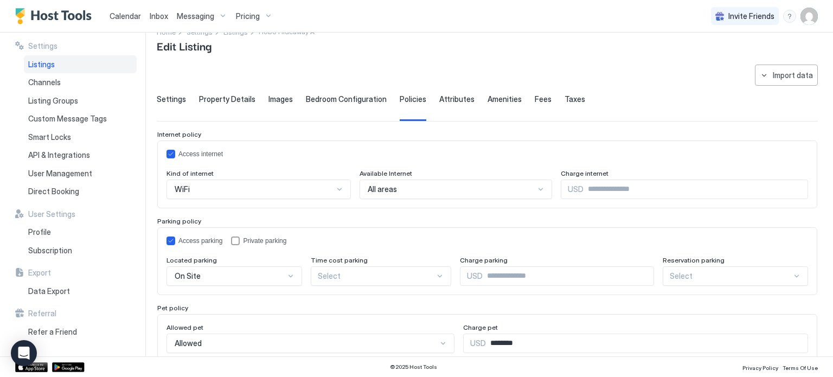
click at [480, 93] on div "**********" at bounding box center [487, 251] width 661 height 372
click at [468, 97] on div "Settings Property Details Images Bedroom Configuration Policies Attributes Amen…" at bounding box center [487, 107] width 661 height 27
click at [459, 99] on span "Attributes" at bounding box center [456, 99] width 35 height 10
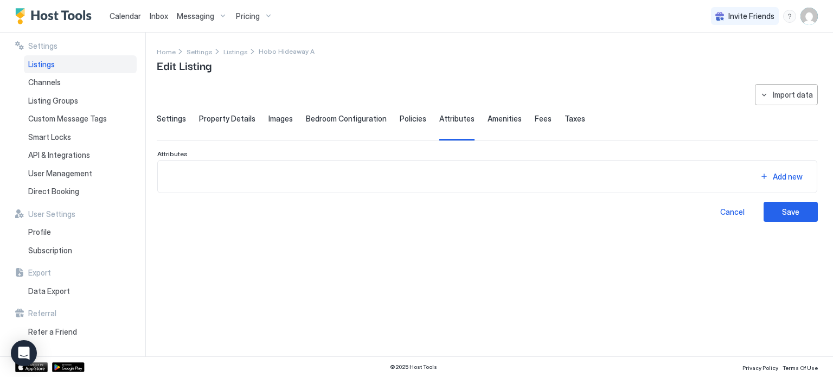
scroll to position [0, 0]
click at [494, 114] on span "Amenities" at bounding box center [504, 119] width 34 height 10
click at [535, 125] on div "Fees" at bounding box center [543, 127] width 17 height 27
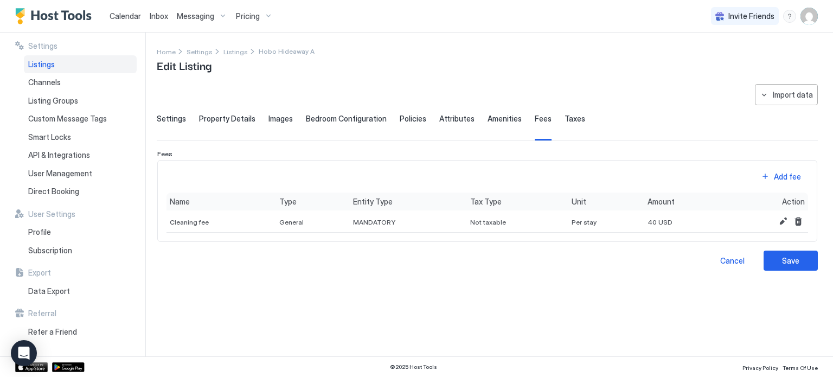
click at [569, 115] on span "Taxes" at bounding box center [574, 119] width 21 height 10
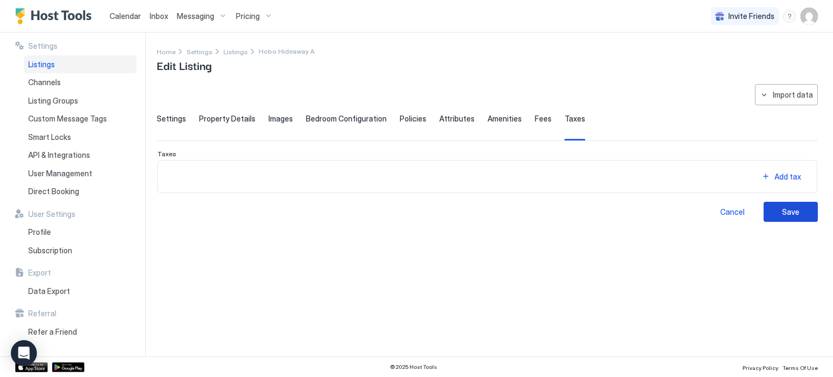
click at [789, 215] on div "Save" at bounding box center [790, 211] width 17 height 11
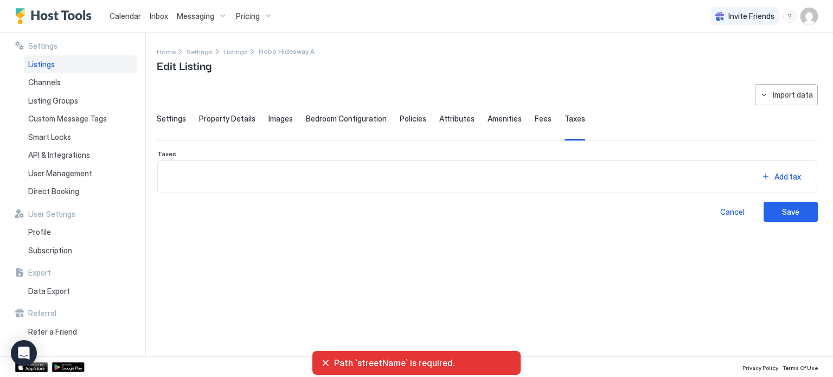
click at [171, 123] on span "Settings" at bounding box center [171, 119] width 29 height 10
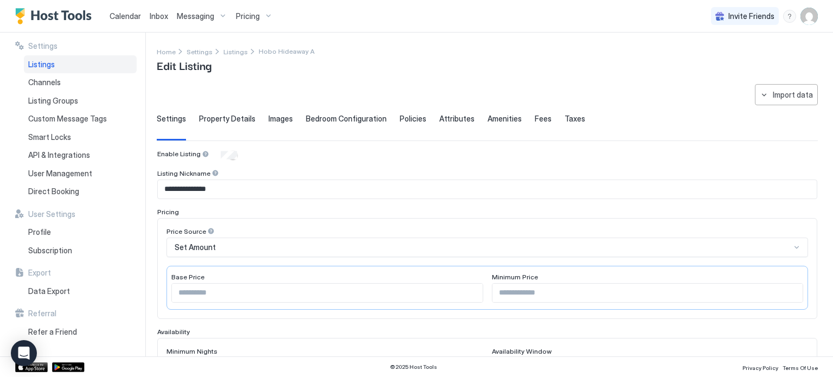
click at [226, 124] on div "Property Details" at bounding box center [227, 127] width 56 height 27
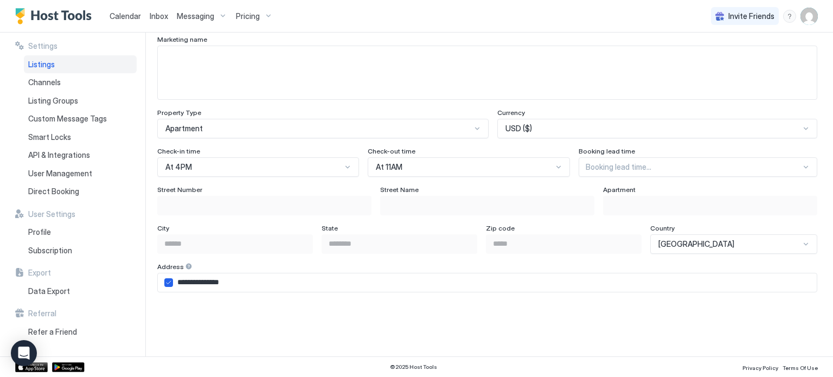
scroll to position [596, 0]
drag, startPoint x: 202, startPoint y: 281, endPoint x: 198, endPoint y: 274, distance: 8.7
click at [202, 281] on input "**********" at bounding box center [495, 282] width 644 height 18
click at [170, 279] on icon "airbnbAddress" at bounding box center [168, 282] width 7 height 7
type input "**********"
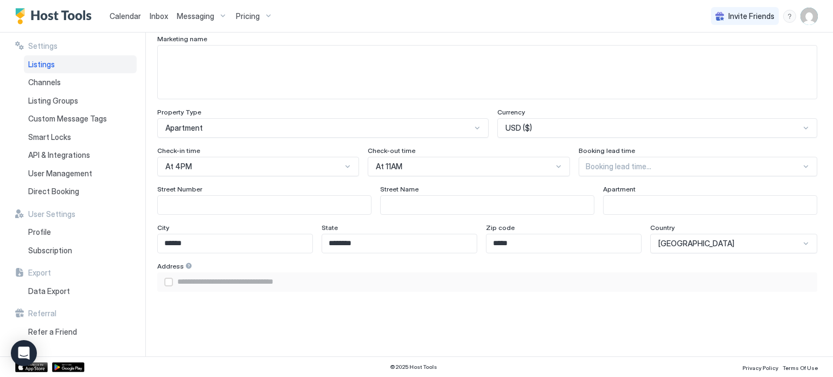
click at [212, 197] on input "Input Field" at bounding box center [264, 205] width 213 height 18
type input "*"
type input "**********"
type input "***"
type input "**********"
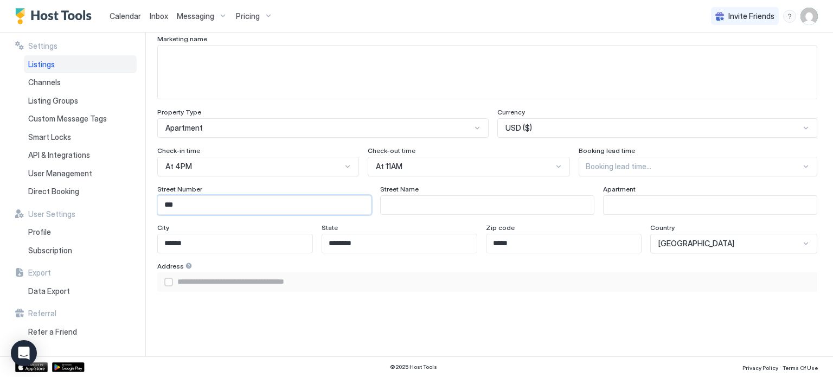
type input "***"
click at [403, 209] on input "Input Field" at bounding box center [487, 205] width 213 height 18
type input "*"
type input "**********"
type input "**"
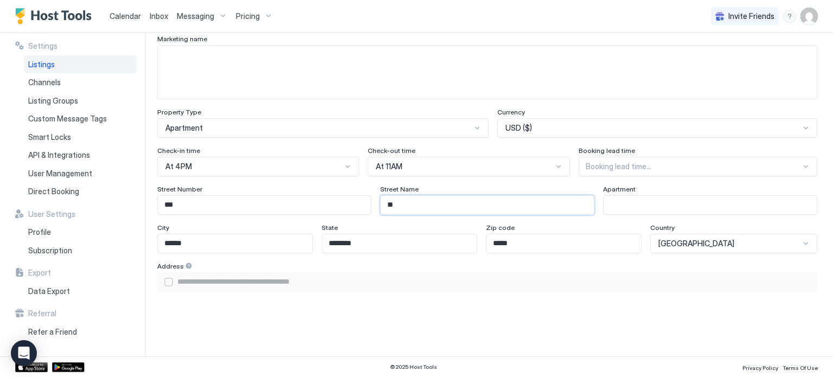
type input "**********"
type input "***"
type input "**********"
type input "****"
type input "**********"
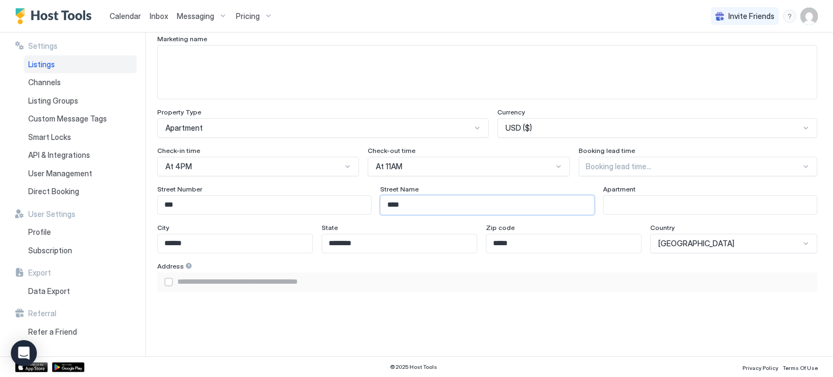
type input "*****"
type input "**********"
type input "******"
type input "**********"
type input "*******"
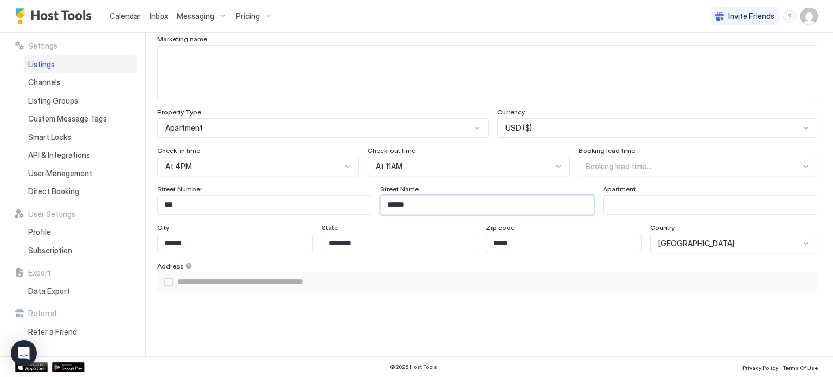
type input "**********"
type input "********"
type input "**********"
type input "********"
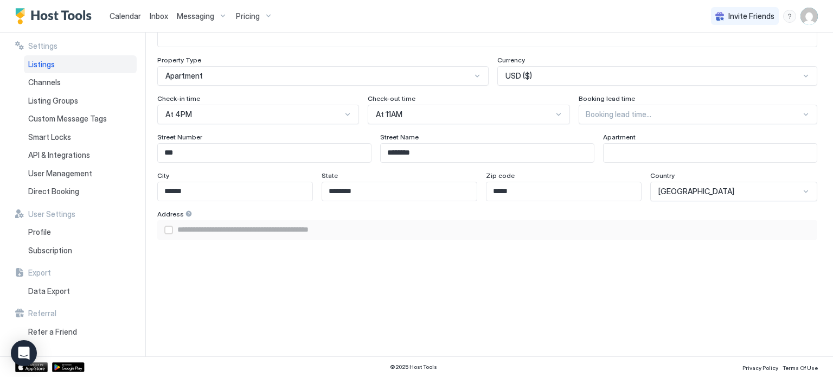
scroll to position [651, 0]
click at [321, 153] on input "***" at bounding box center [264, 151] width 213 height 18
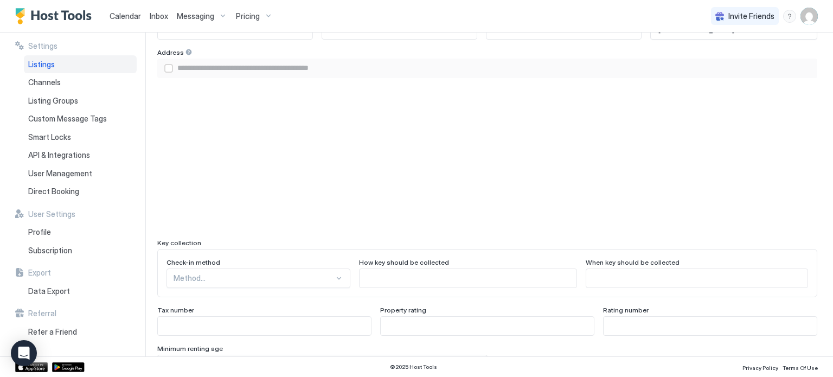
scroll to position [813, 0]
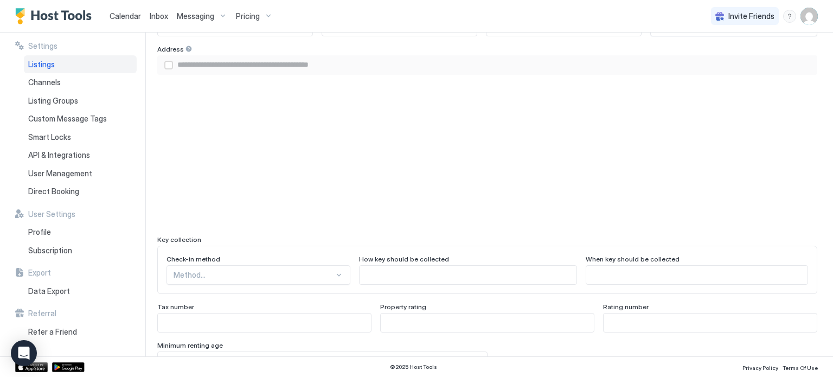
click at [316, 270] on div "Method..." at bounding box center [258, 275] width 184 height 20
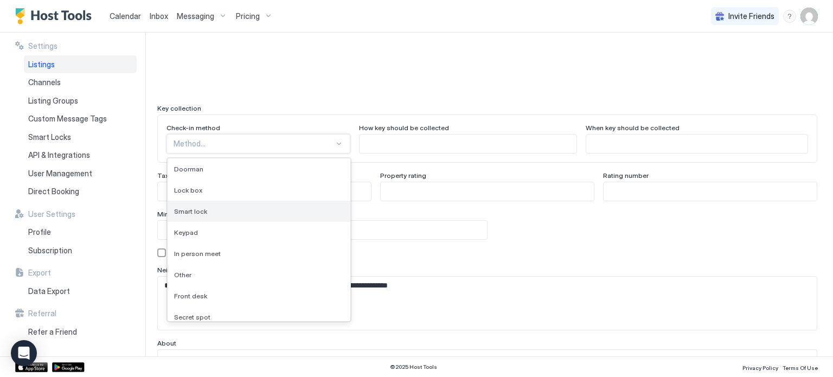
click at [285, 216] on div "Smart lock" at bounding box center [259, 211] width 183 height 21
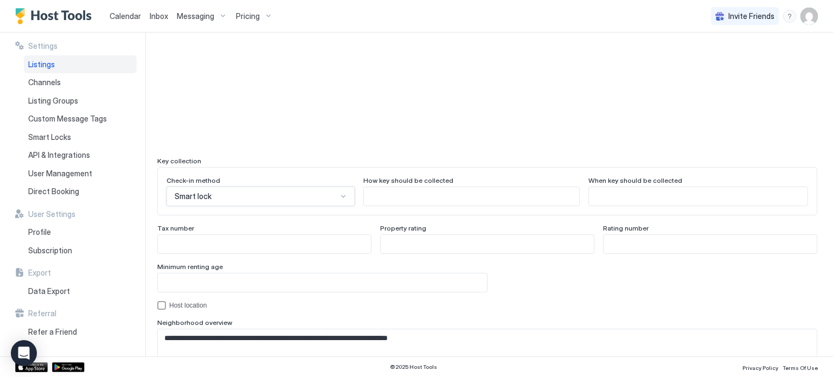
scroll to position [890, 0]
click at [420, 206] on div "Check-in method option Smart lock, selected. Smart lock How key should be colle…" at bounding box center [487, 193] width 660 height 48
click at [434, 194] on input "Input Field" at bounding box center [471, 198] width 215 height 18
type input "**********"
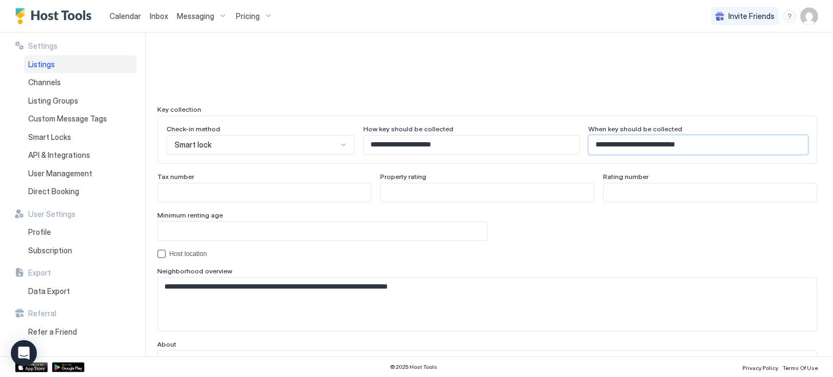
scroll to position [944, 0]
type input "**********"
click at [397, 230] on input "Input Field" at bounding box center [322, 230] width 329 height 18
type input "*"
click at [471, 225] on input "*" at bounding box center [322, 230] width 329 height 18
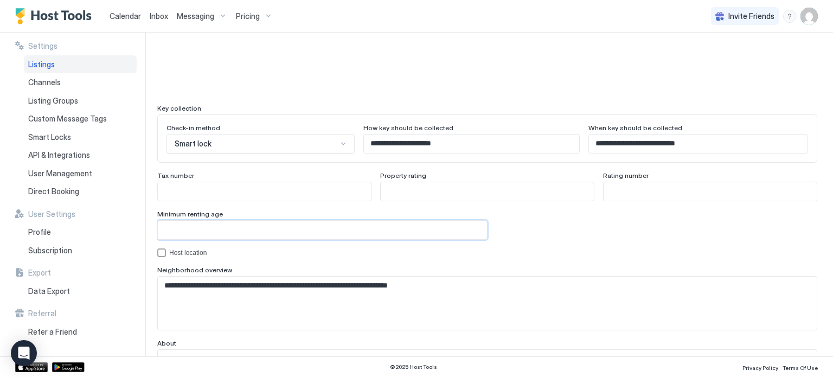
drag, startPoint x: 459, startPoint y: 225, endPoint x: 373, endPoint y: 218, distance: 86.5
click at [373, 221] on input "*" at bounding box center [322, 230] width 329 height 18
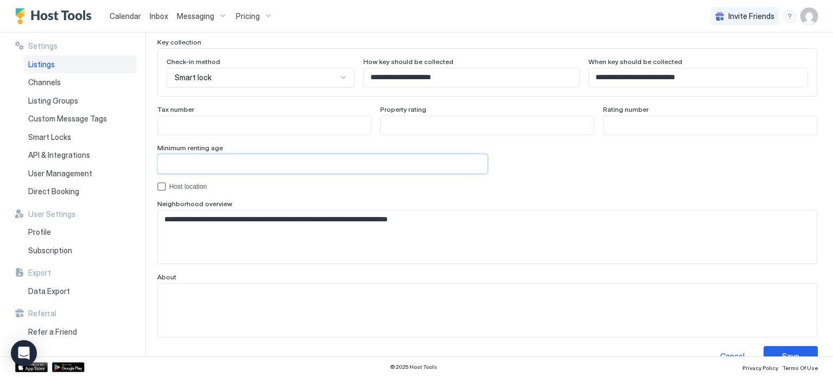
scroll to position [1031, 0]
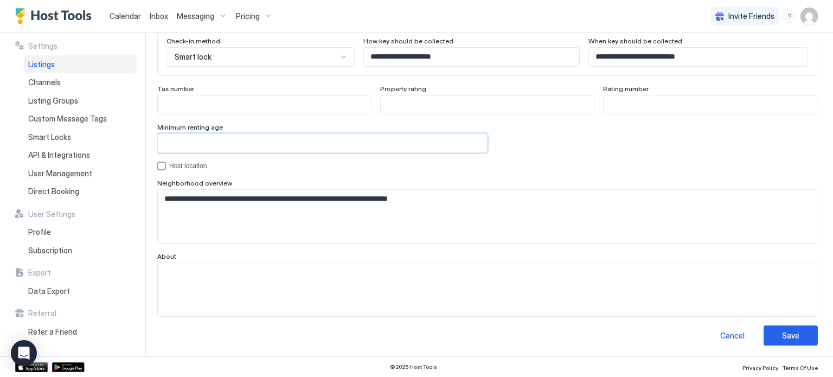
type input "**"
click at [796, 325] on button "Save" at bounding box center [790, 335] width 54 height 20
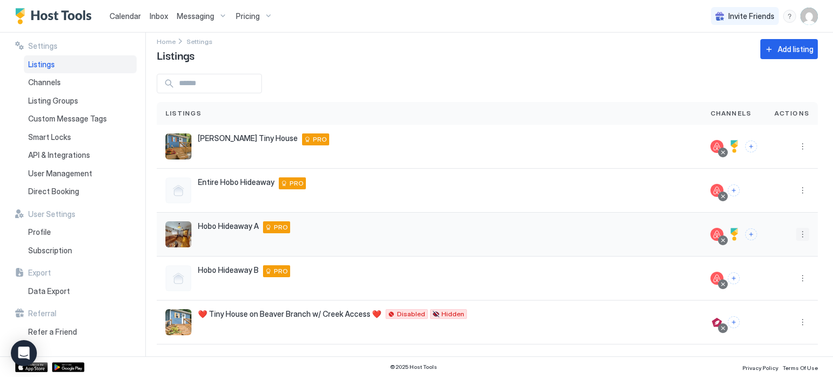
click at [796, 234] on button "More options" at bounding box center [802, 234] width 13 height 13
click at [620, 76] on div at bounding box center [416, 188] width 833 height 377
click at [13, 192] on div "Settings Listings Channels Listing Groups Custom Message Tags Smart Locks API &…" at bounding box center [73, 195] width 146 height 324
click at [48, 191] on span "Direct Booking" at bounding box center [53, 192] width 51 height 10
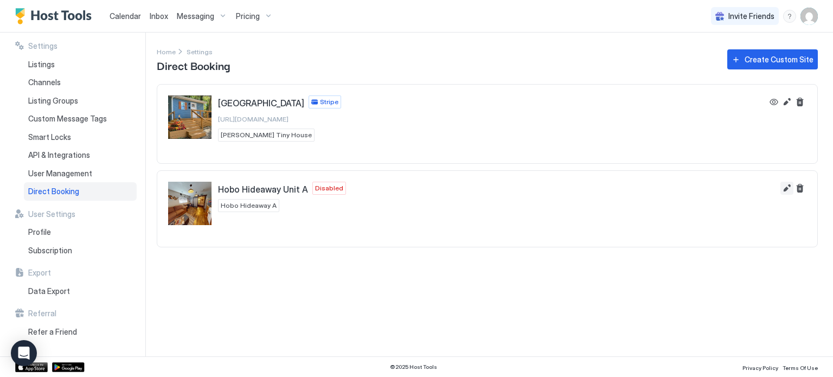
click at [788, 187] on button "Edit" at bounding box center [786, 188] width 13 height 13
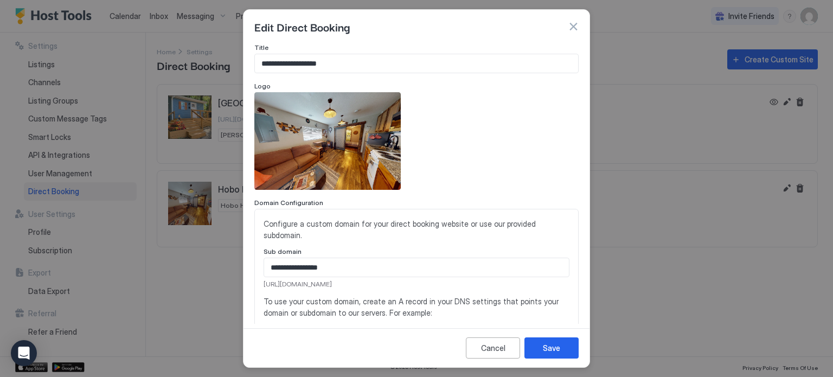
drag, startPoint x: 416, startPoint y: 280, endPoint x: 262, endPoint y: 277, distance: 154.6
click at [262, 277] on div "**********" at bounding box center [416, 321] width 324 height 225
click at [370, 278] on div "**********" at bounding box center [416, 273] width 306 height 31
drag, startPoint x: 402, startPoint y: 285, endPoint x: 243, endPoint y: 285, distance: 158.9
click at [243, 285] on div "**********" at bounding box center [416, 188] width 347 height 358
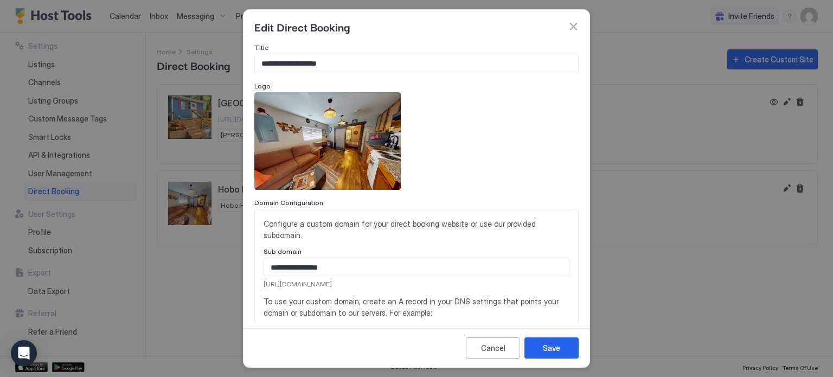
copy span "[URL][DOMAIN_NAME]"
